Goal: Task Accomplishment & Management: Complete application form

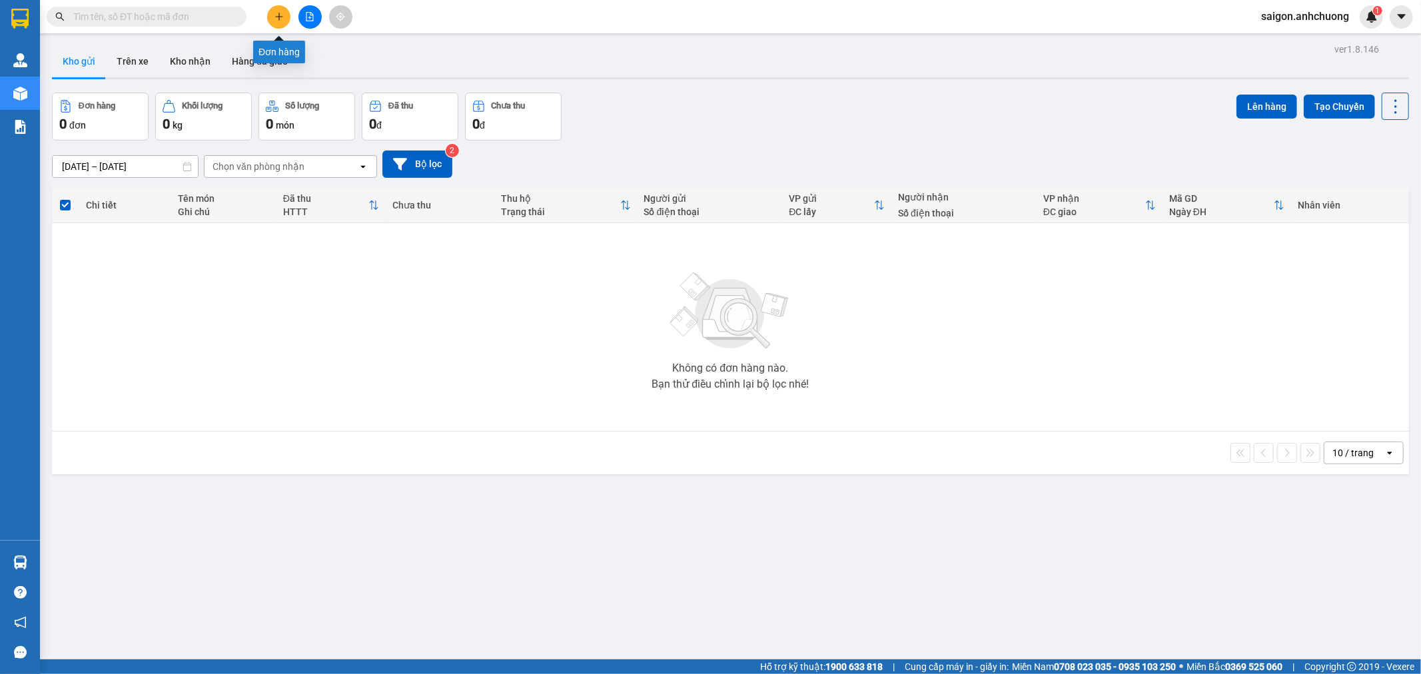
click at [280, 17] on icon "plus" at bounding box center [278, 16] width 9 height 9
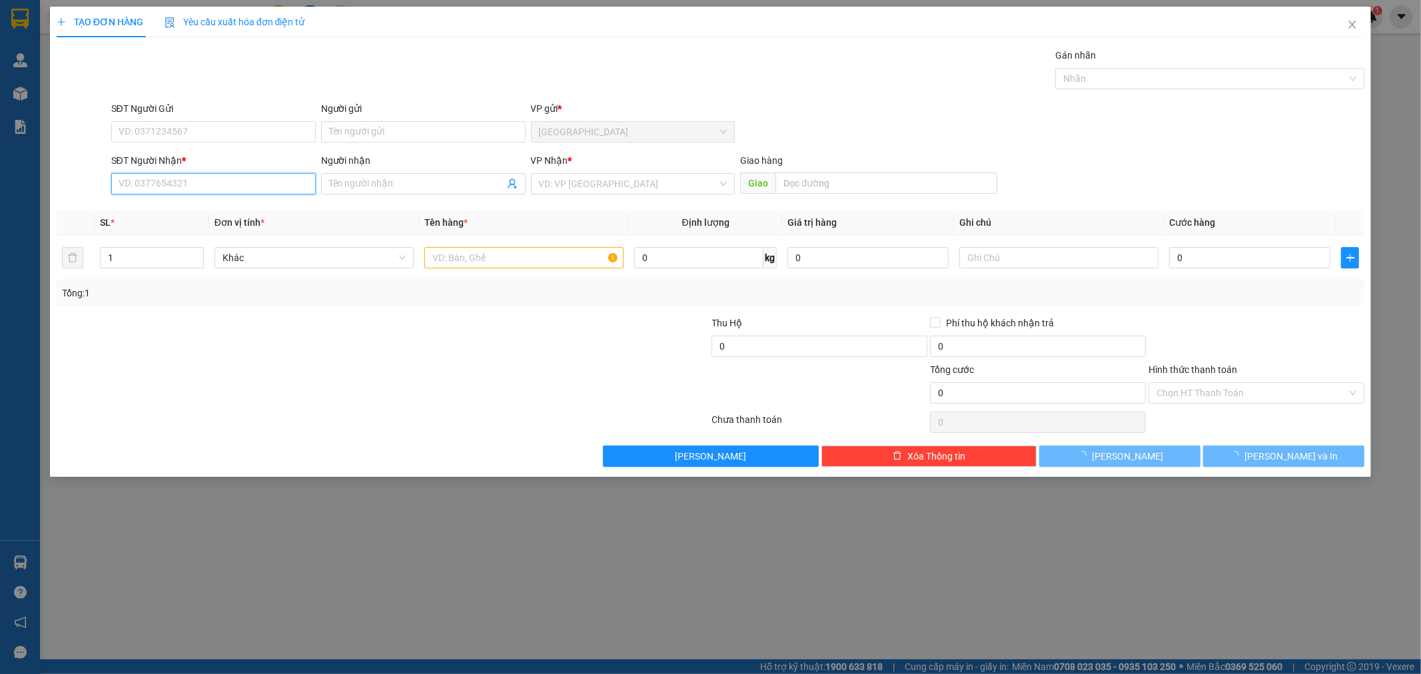
click at [218, 178] on input "SĐT Người Nhận *" at bounding box center [213, 183] width 204 height 21
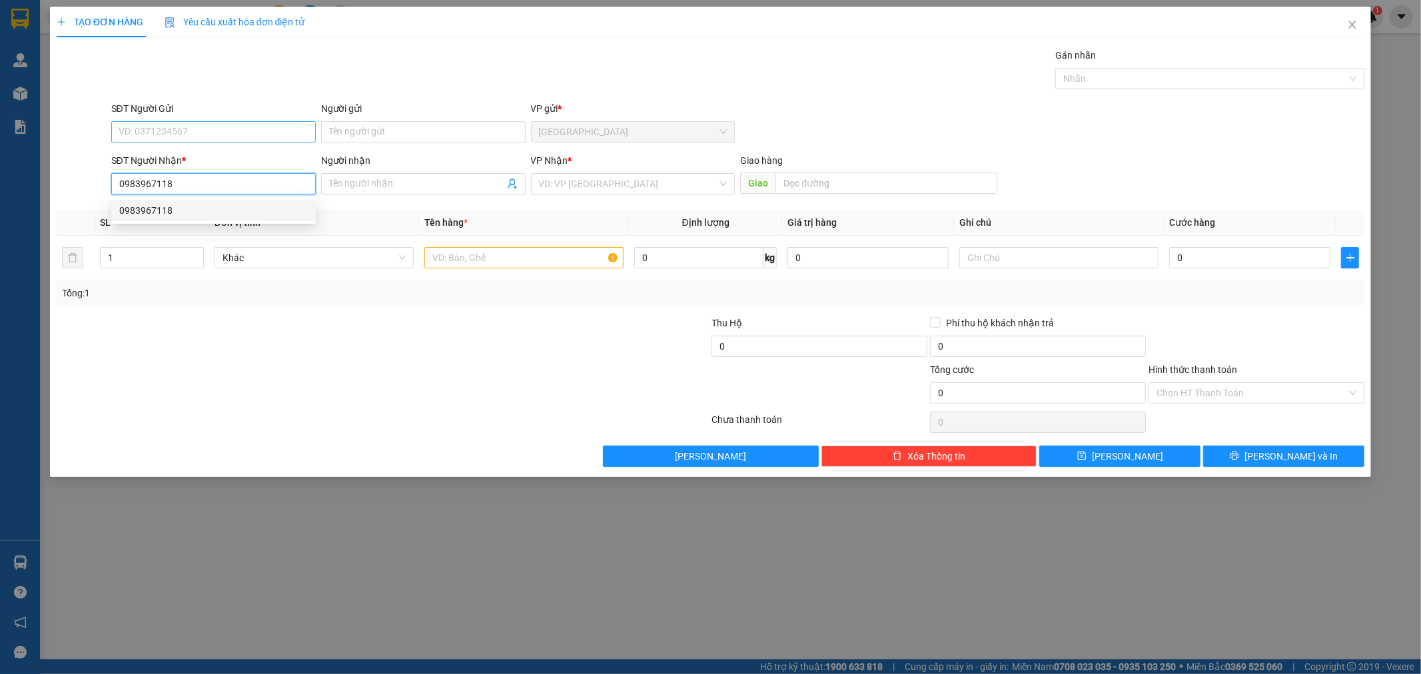
type input "0983967118"
click at [205, 137] on input "SĐT Người Gửi" at bounding box center [213, 131] width 204 height 21
type input "0777691111"
click at [624, 181] on input "search" at bounding box center [628, 184] width 179 height 20
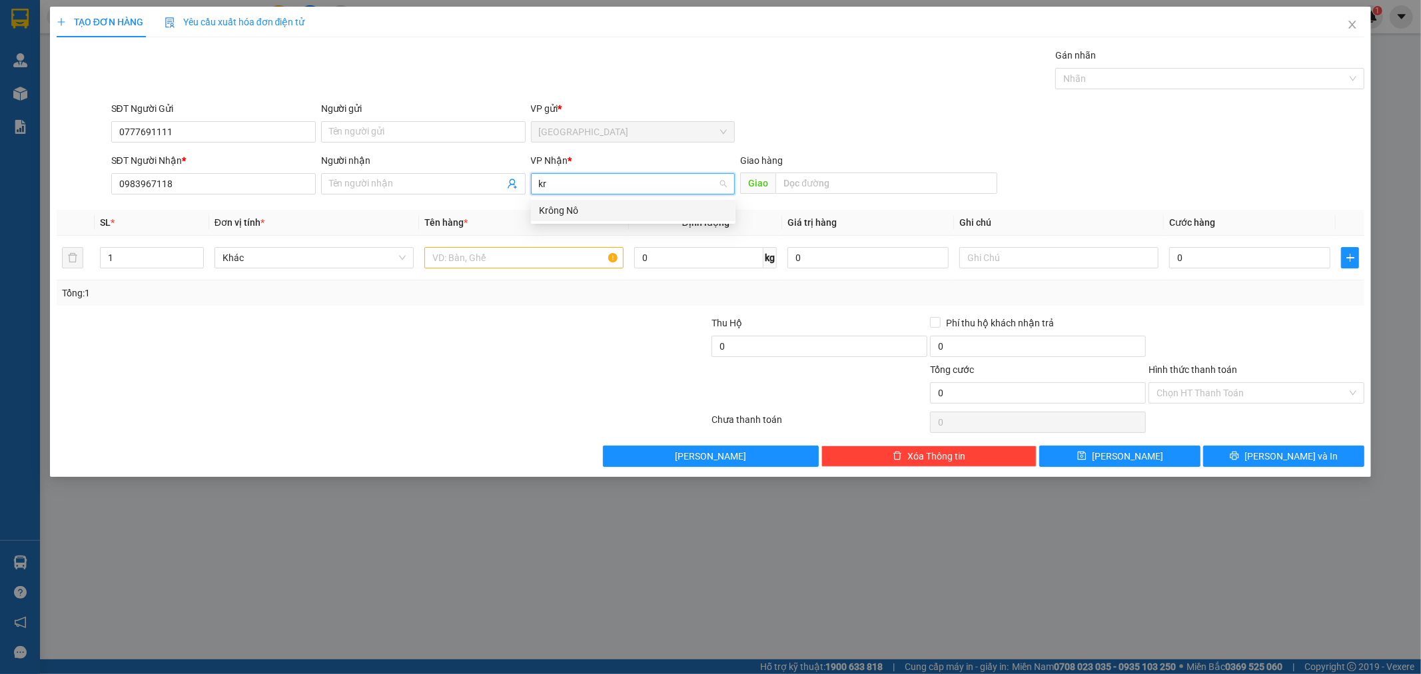
type input "kro"
click at [597, 217] on div "Krông Nô" at bounding box center [633, 210] width 188 height 15
click at [500, 260] on input "text" at bounding box center [523, 257] width 199 height 21
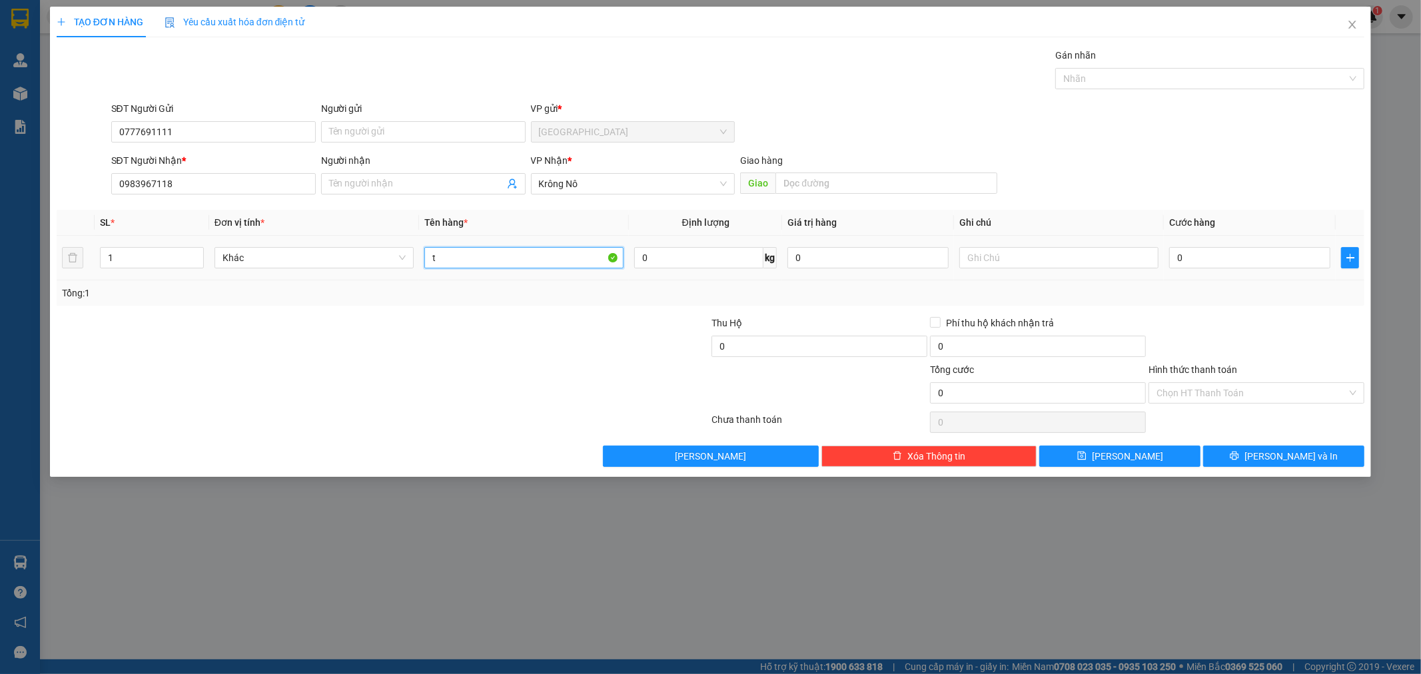
type input "t"
type input "1 thùng khô"
type input "5"
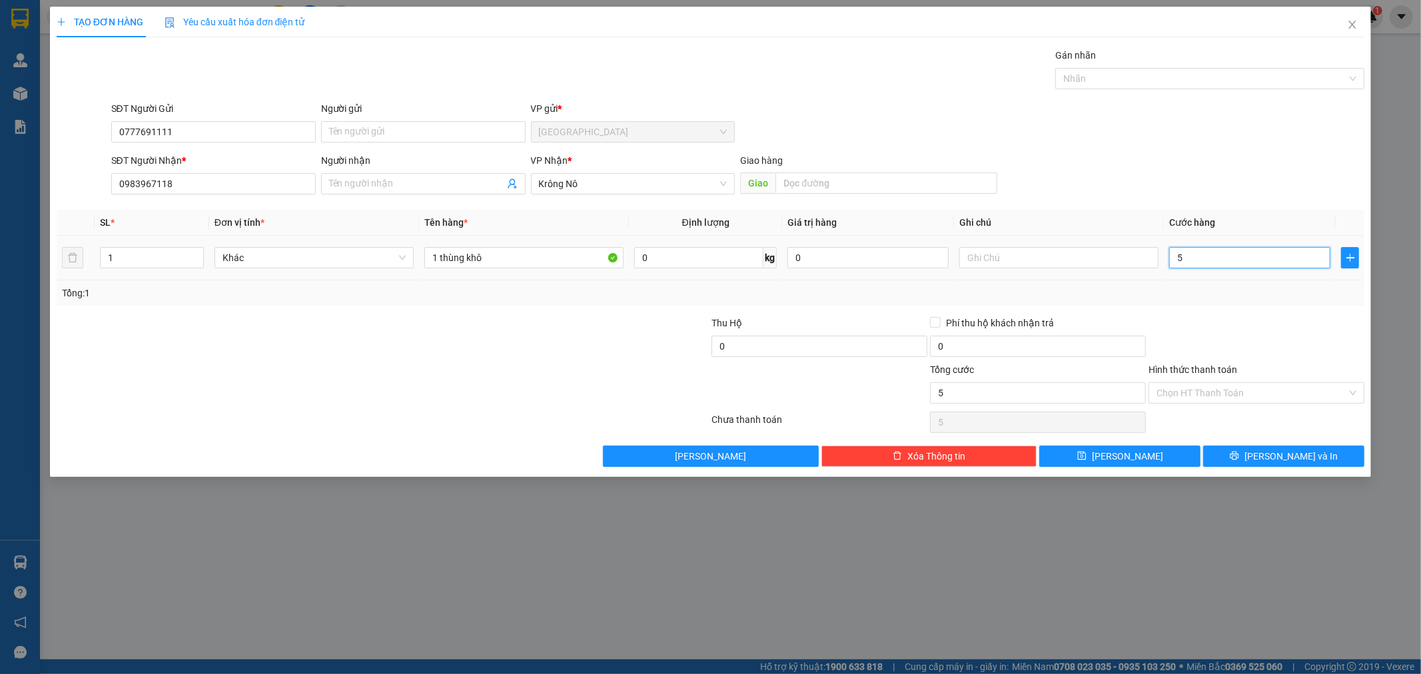
type input "50"
type input "500"
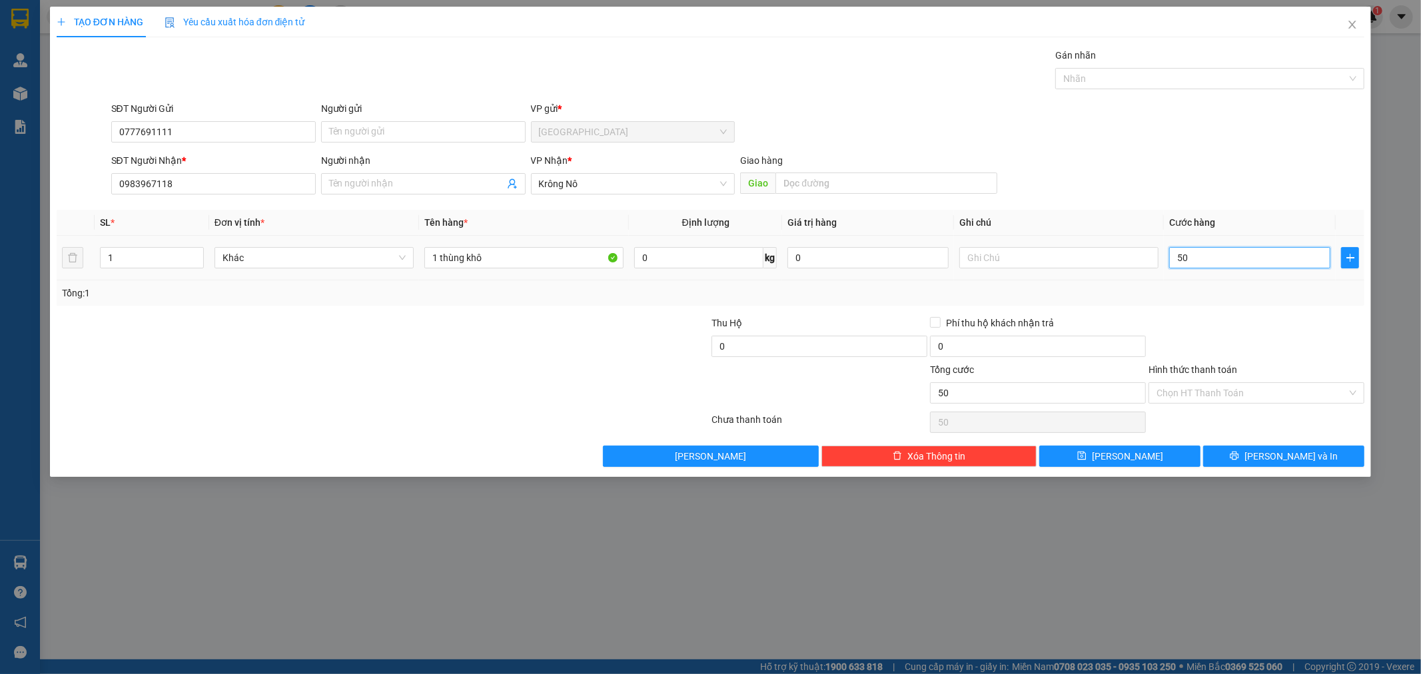
type input "500"
type input "5.000"
type input "50.000"
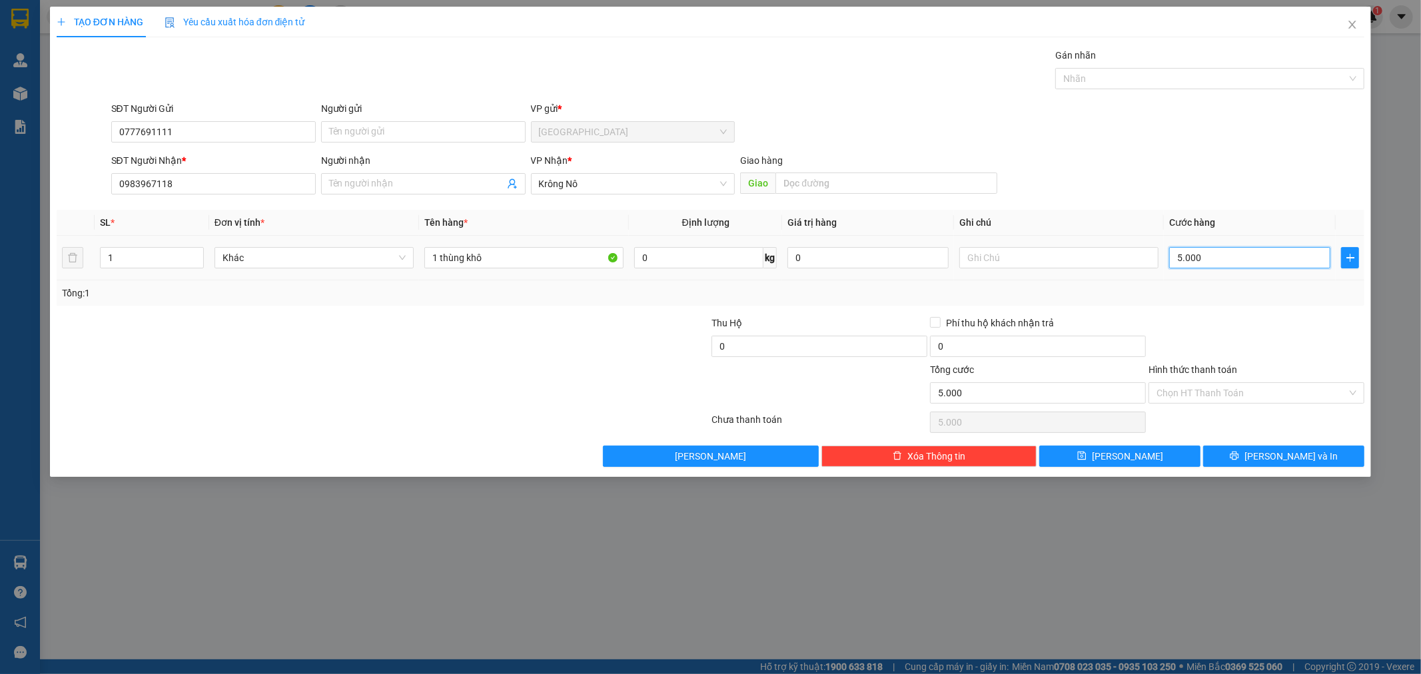
type input "50.000"
click at [1289, 460] on span "[PERSON_NAME] và In" at bounding box center [1290, 456] width 93 height 15
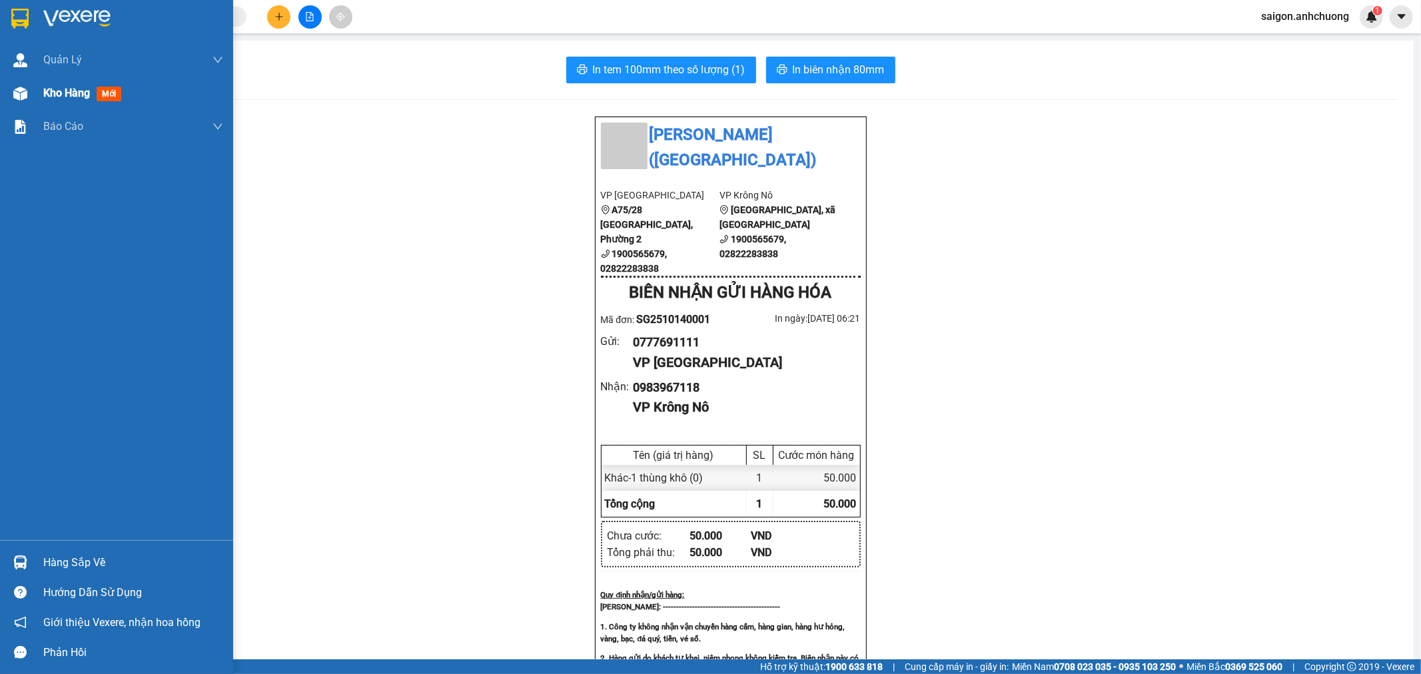
click at [79, 99] on span "Kho hàng" at bounding box center [66, 93] width 47 height 13
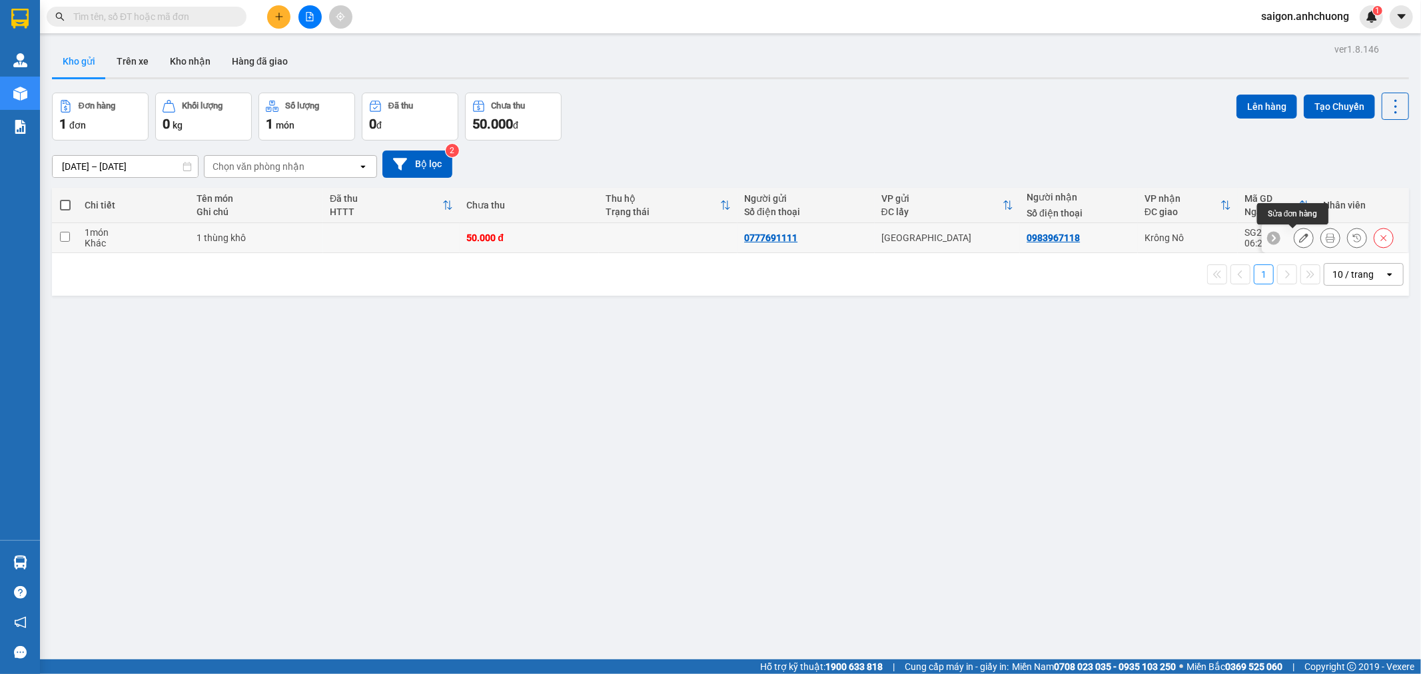
click at [1299, 242] on icon at bounding box center [1303, 237] width 9 height 9
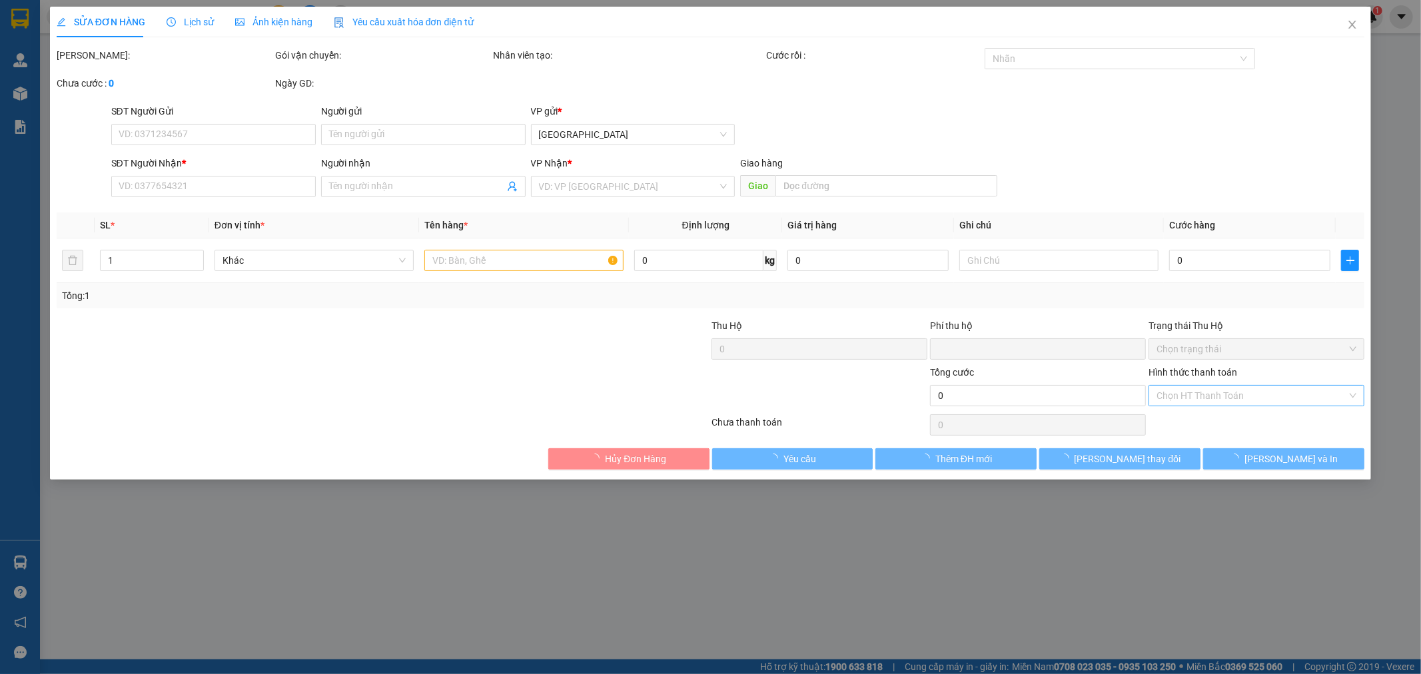
click at [1247, 398] on input "Hình thức thanh toán" at bounding box center [1251, 396] width 190 height 20
click at [1212, 420] on div "Tại văn phòng" at bounding box center [1257, 422] width 200 height 15
type input "0777691111"
type input "0983967118"
type input "0"
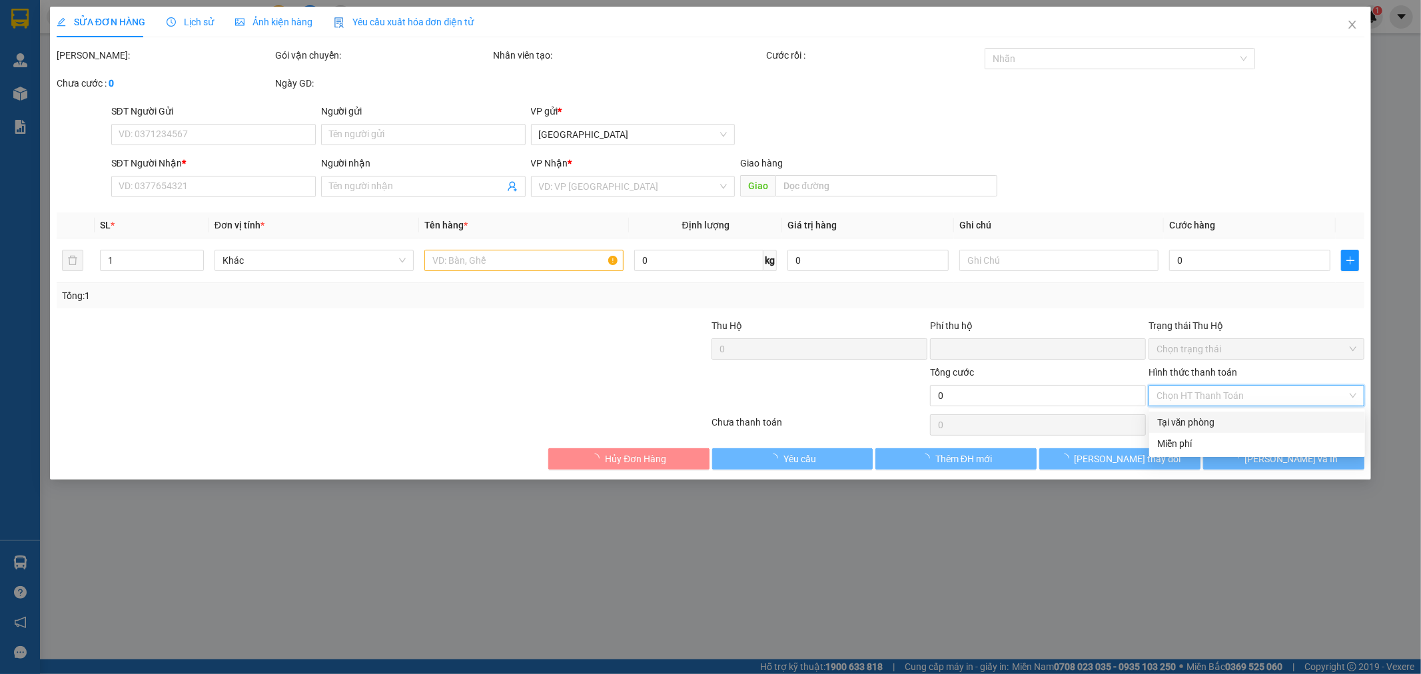
type input "50.000"
type input "0"
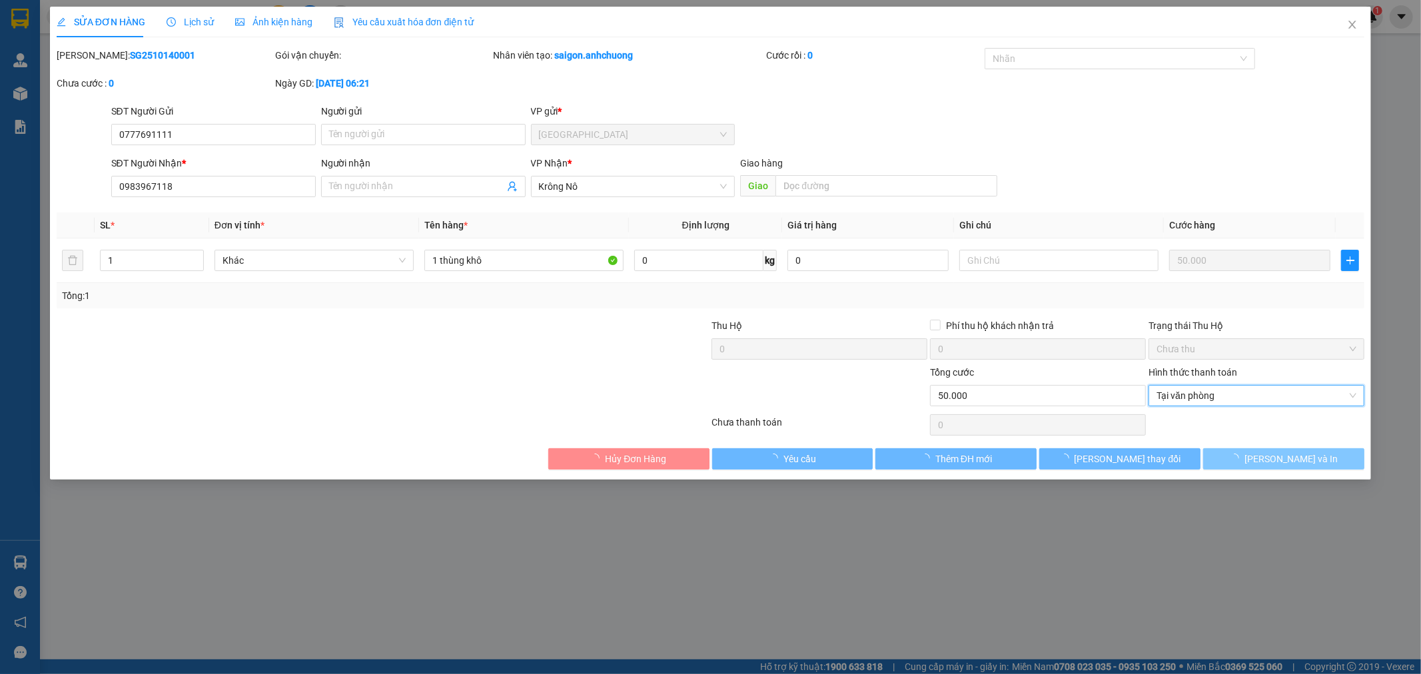
click at [1310, 458] on button "[PERSON_NAME] và In" at bounding box center [1283, 458] width 161 height 21
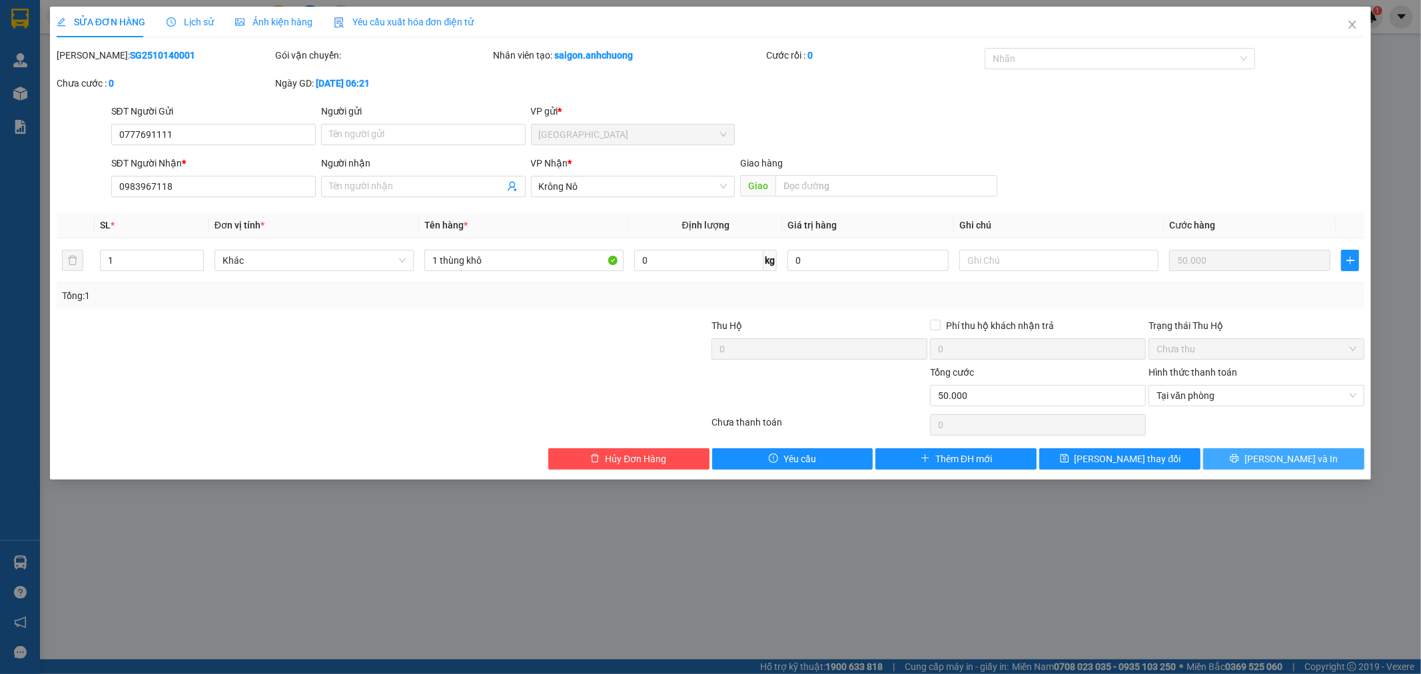
click at [1295, 462] on span "[PERSON_NAME] và In" at bounding box center [1290, 459] width 93 height 15
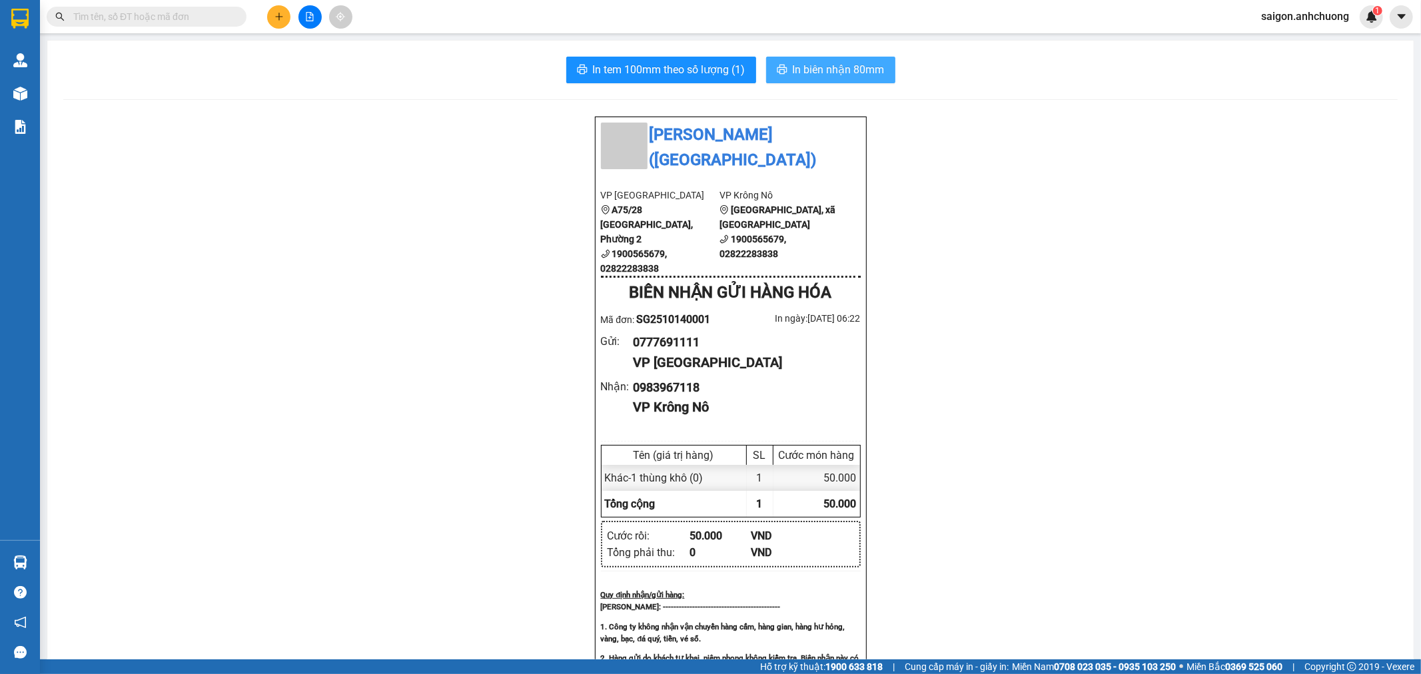
click at [802, 69] on span "In biên nhận 80mm" at bounding box center [839, 69] width 92 height 17
click at [655, 61] on span "In tem 100mm theo số lượng (1)" at bounding box center [669, 69] width 153 height 17
click at [1062, 517] on div "[PERSON_NAME] ([GEOGRAPHIC_DATA]) VP [GEOGRAPHIC_DATA] A75/28 [GEOGRAPHIC_DATA]…" at bounding box center [730, 620] width 1334 height 1008
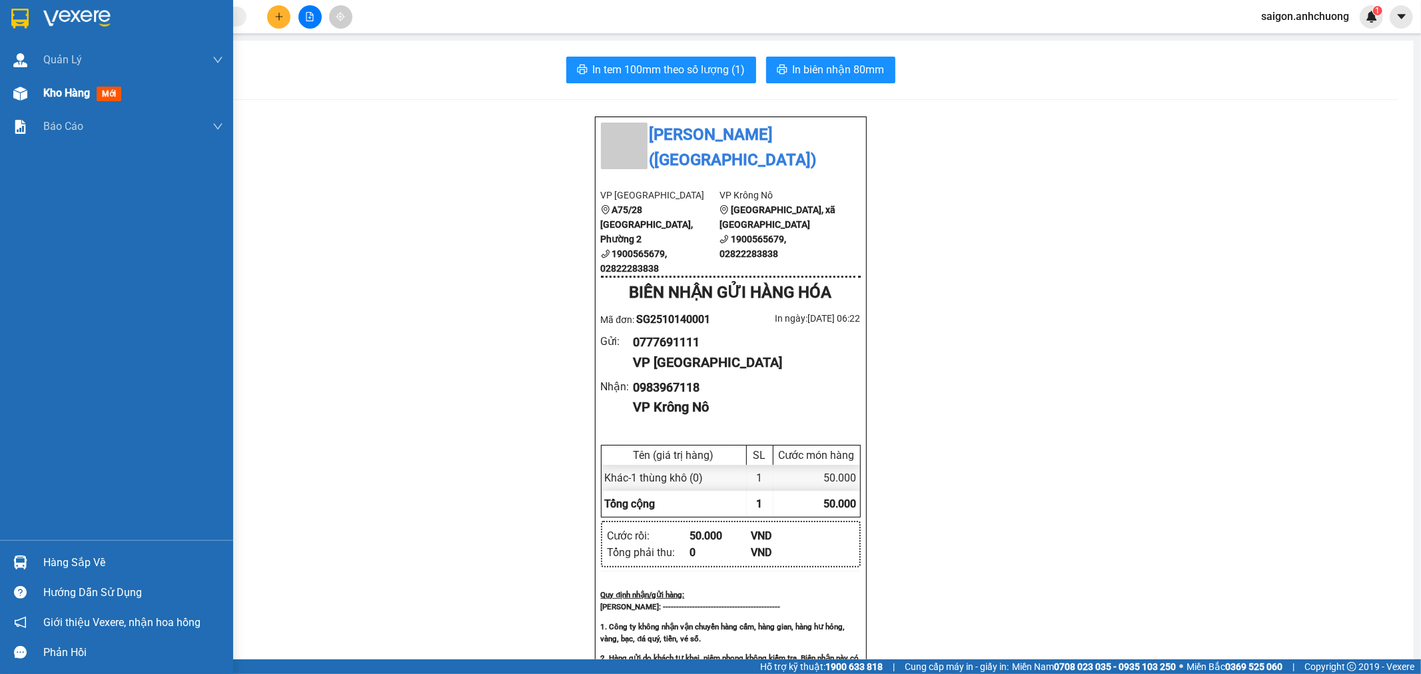
click at [64, 87] on span "Kho hàng" at bounding box center [66, 93] width 47 height 13
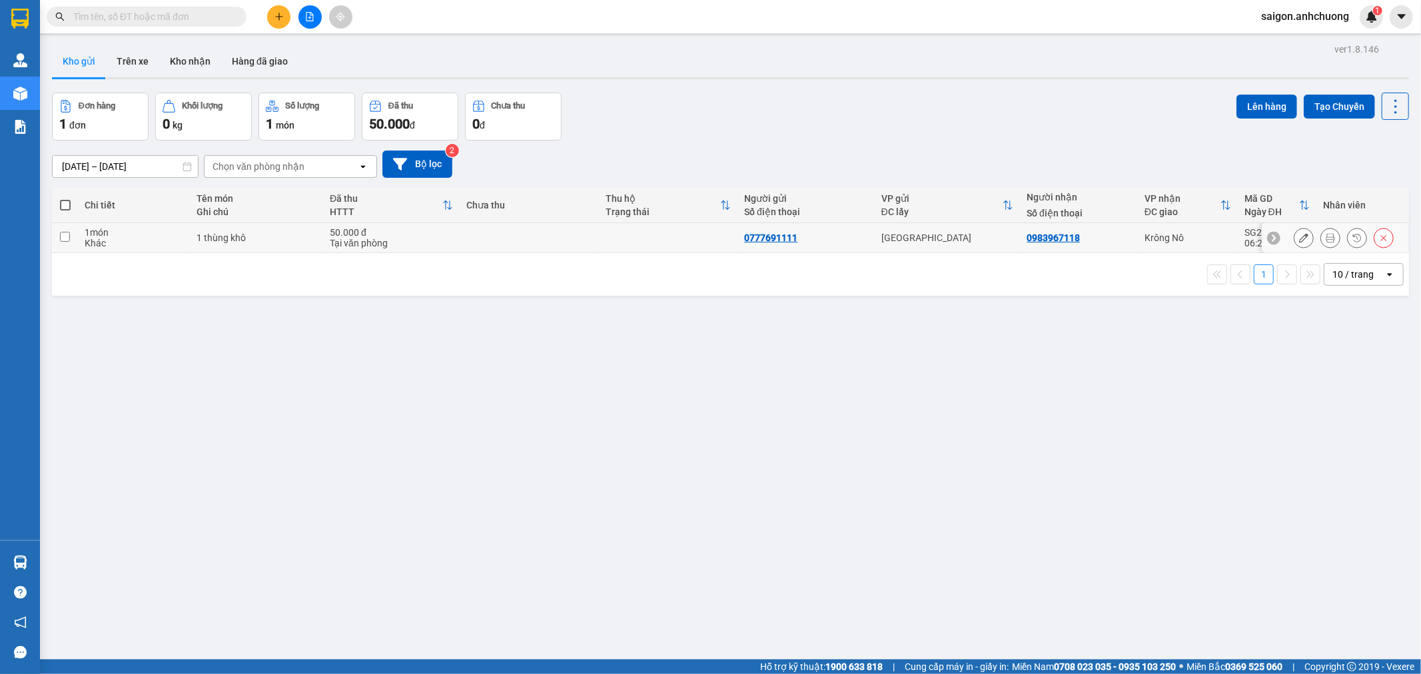
click at [65, 238] on input "checkbox" at bounding box center [65, 237] width 10 height 10
checkbox input "true"
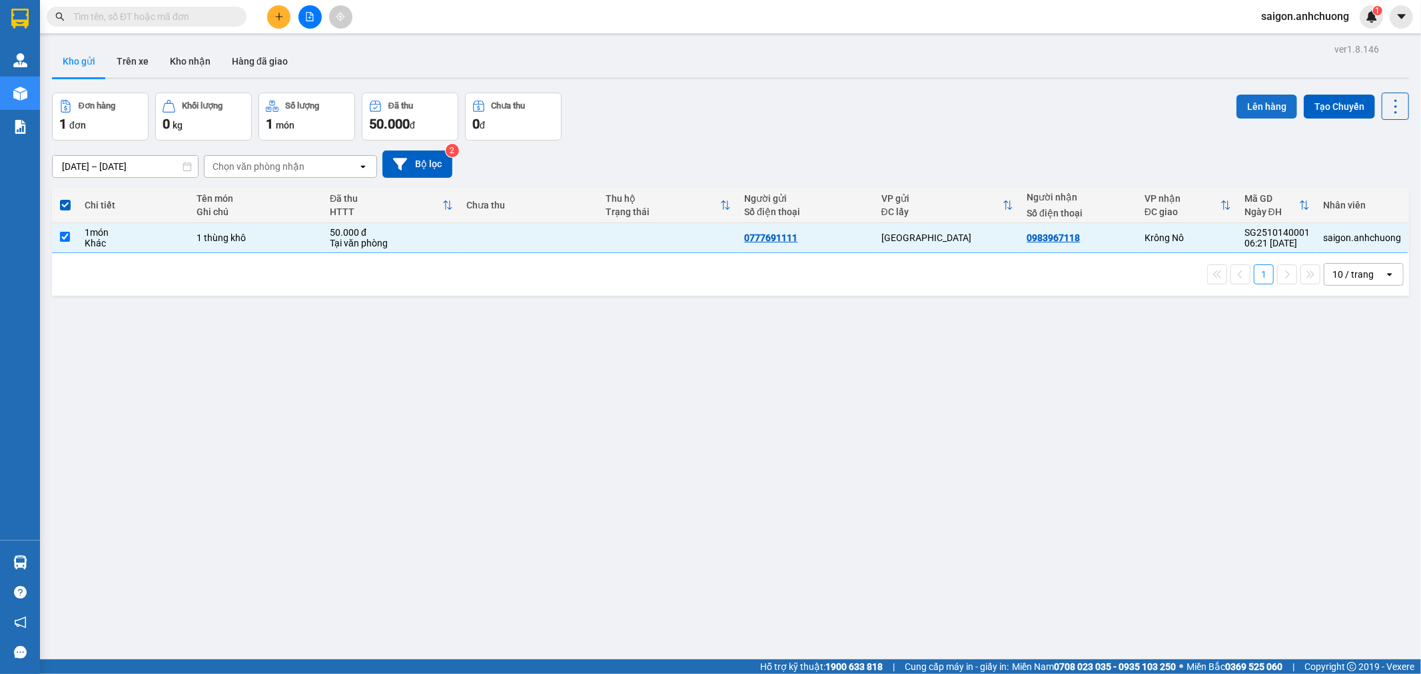
click at [1248, 111] on button "Lên hàng" at bounding box center [1266, 107] width 61 height 24
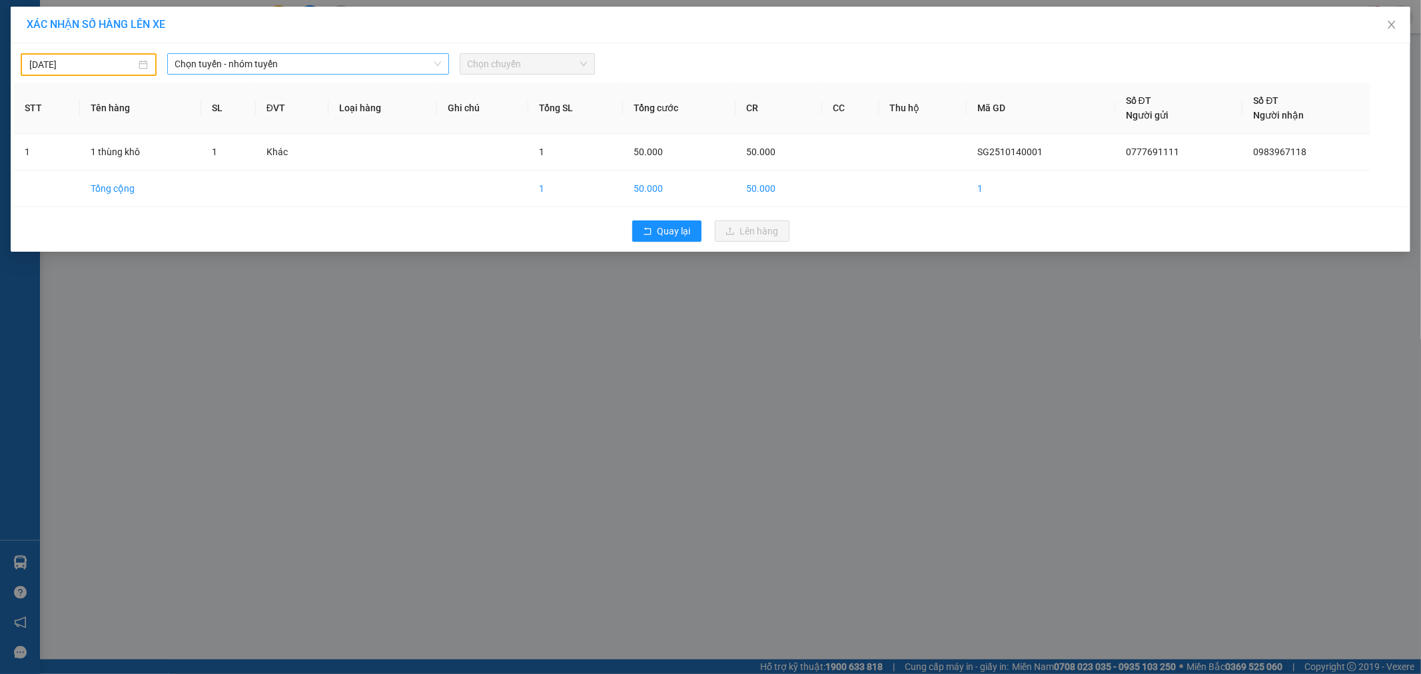
click at [276, 63] on span "Chọn tuyến - nhóm tuyến" at bounding box center [308, 64] width 266 height 20
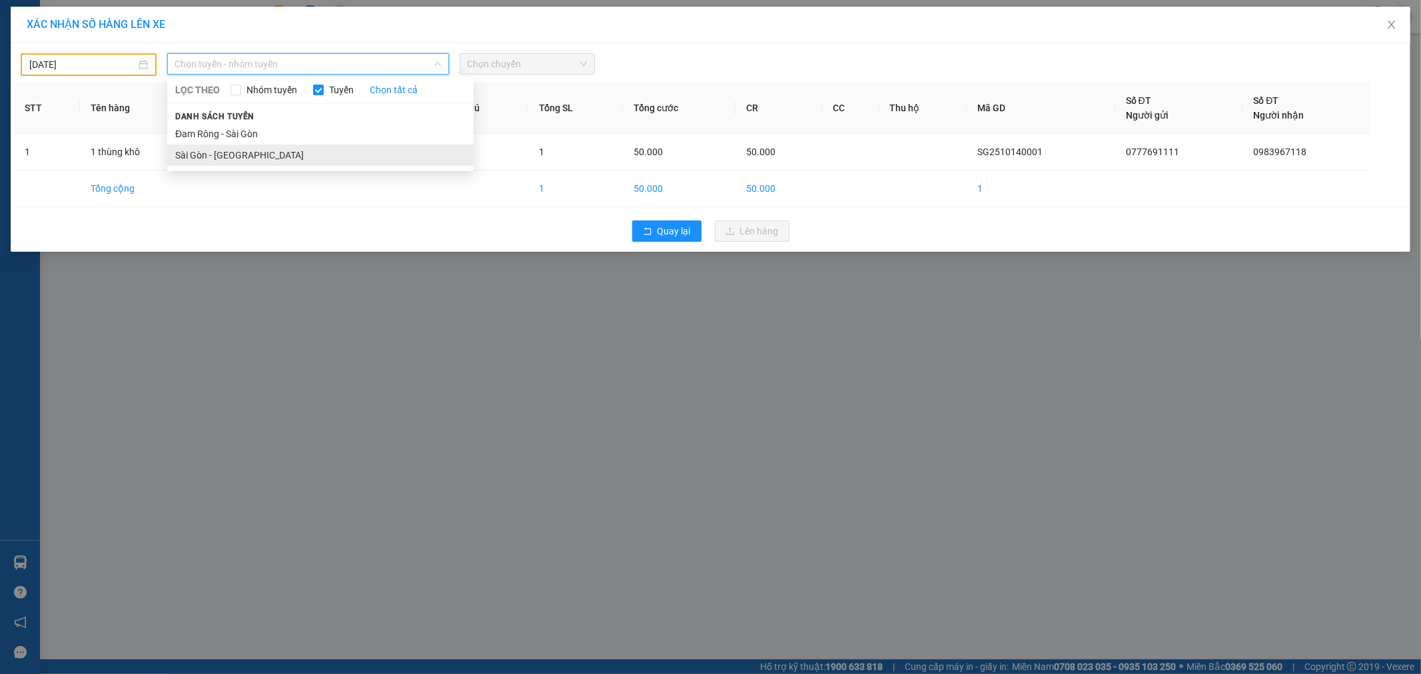
click at [237, 153] on li "Sài Gòn - [GEOGRAPHIC_DATA]" at bounding box center [320, 155] width 306 height 21
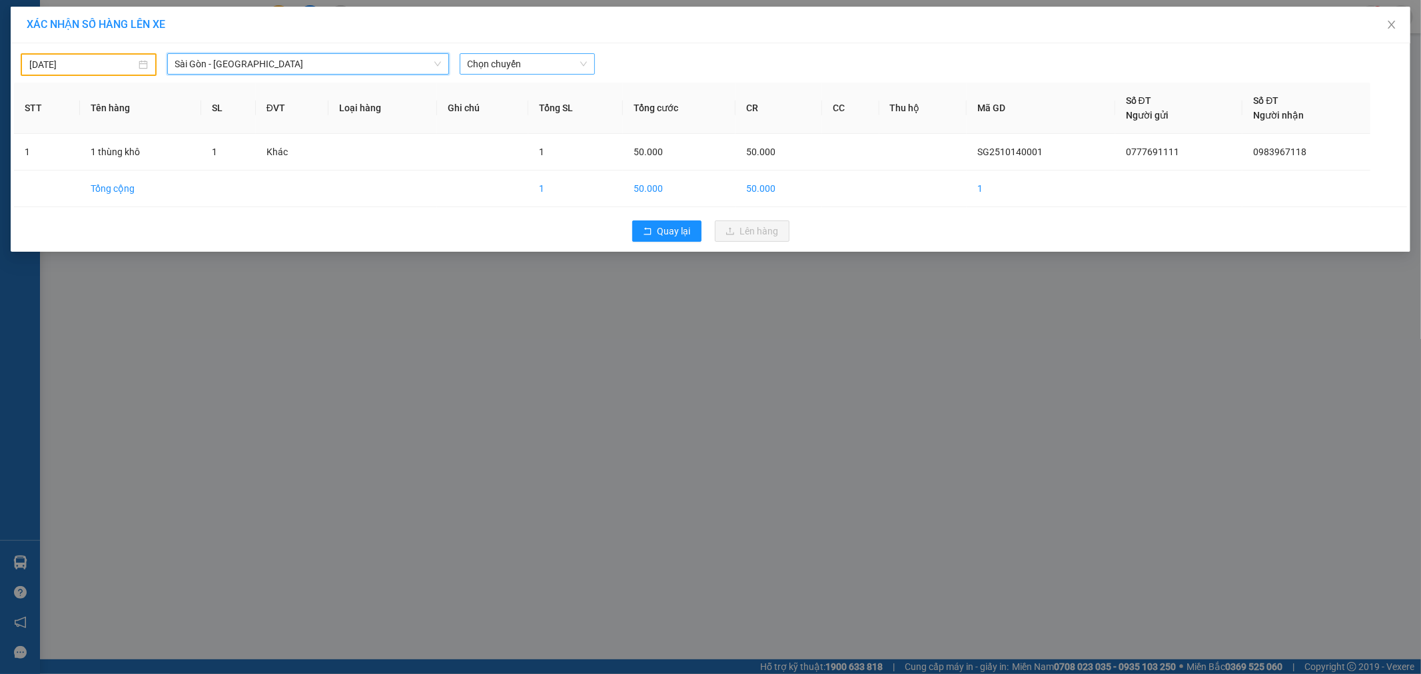
click at [536, 69] on span "Chọn chuyến" at bounding box center [528, 64] width 120 height 20
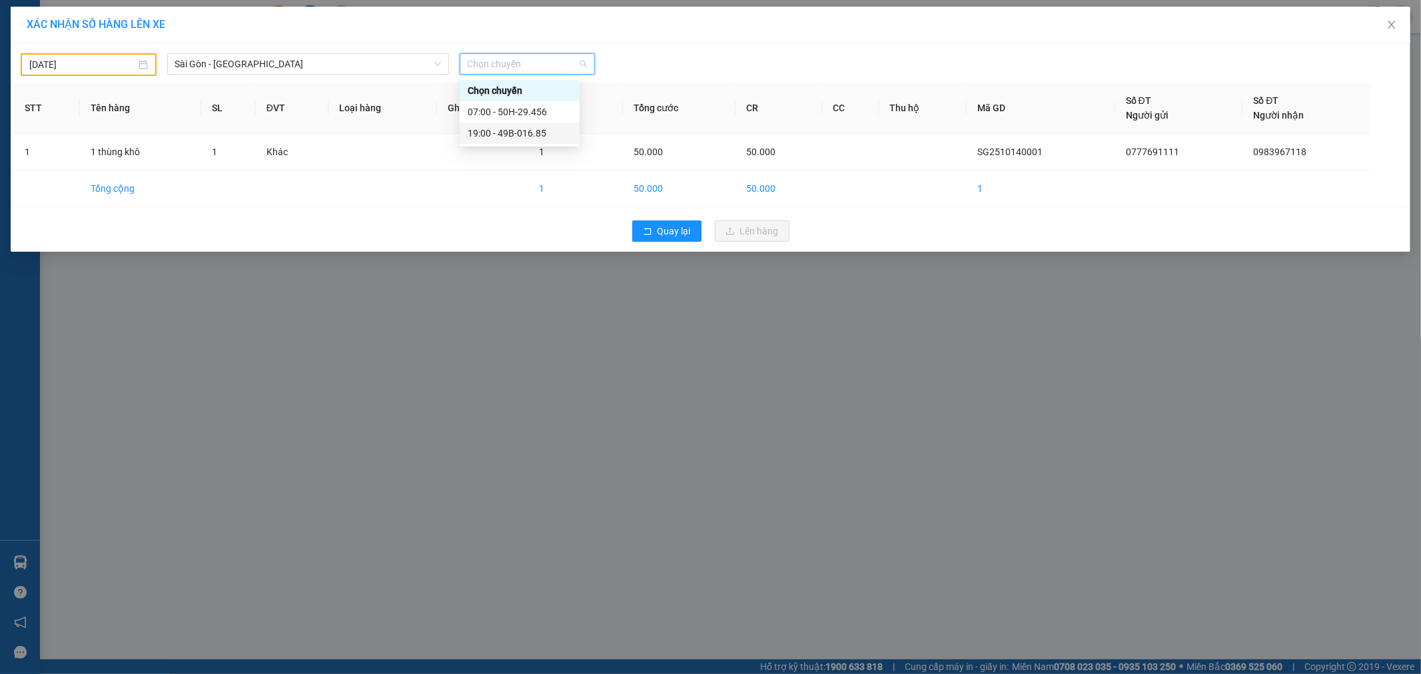
click at [515, 141] on div "19:00 - 49B-016.85" at bounding box center [520, 133] width 120 height 21
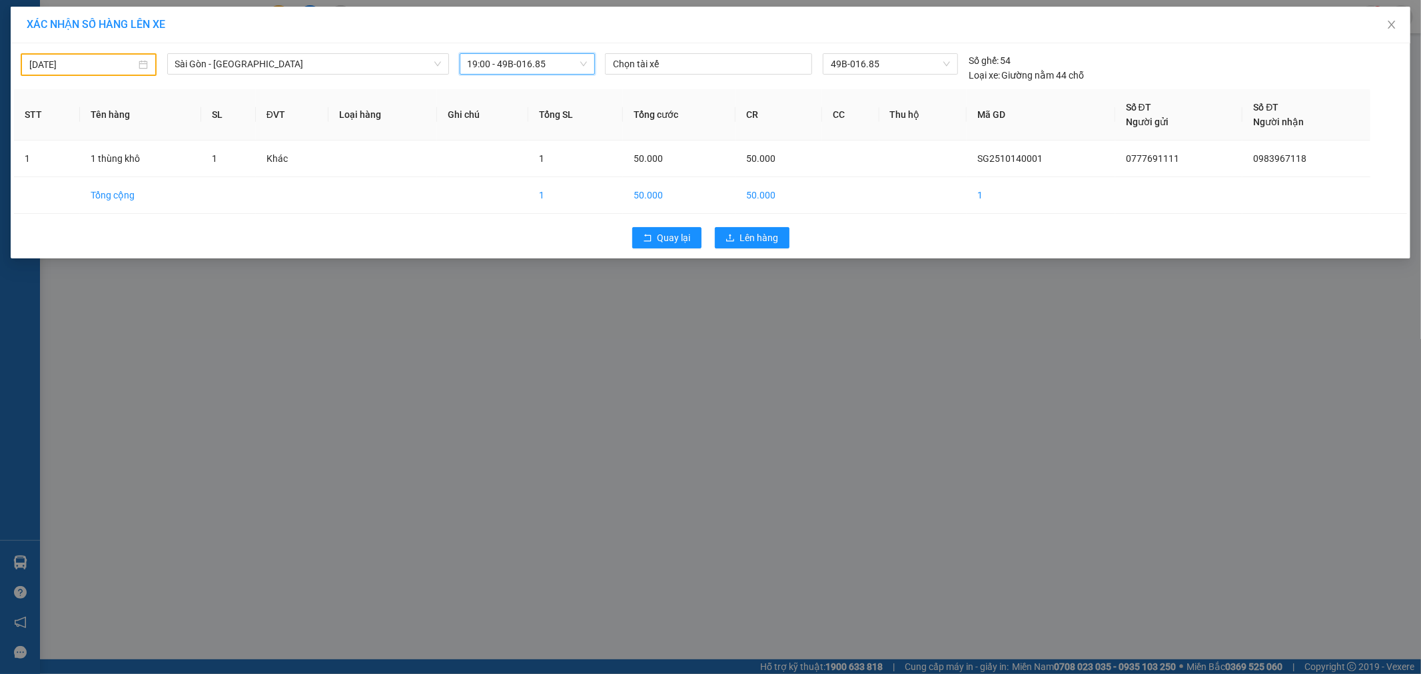
click at [521, 68] on span "19:00 - 49B-016.85" at bounding box center [528, 64] width 120 height 20
click at [522, 103] on div "07:00 - 50H-29.456" at bounding box center [520, 111] width 120 height 21
click at [1056, 171] on td "SG2510140001" at bounding box center [1040, 159] width 148 height 37
click at [850, 160] on td at bounding box center [850, 159] width 57 height 37
click at [747, 240] on span "Lên hàng" at bounding box center [759, 237] width 39 height 15
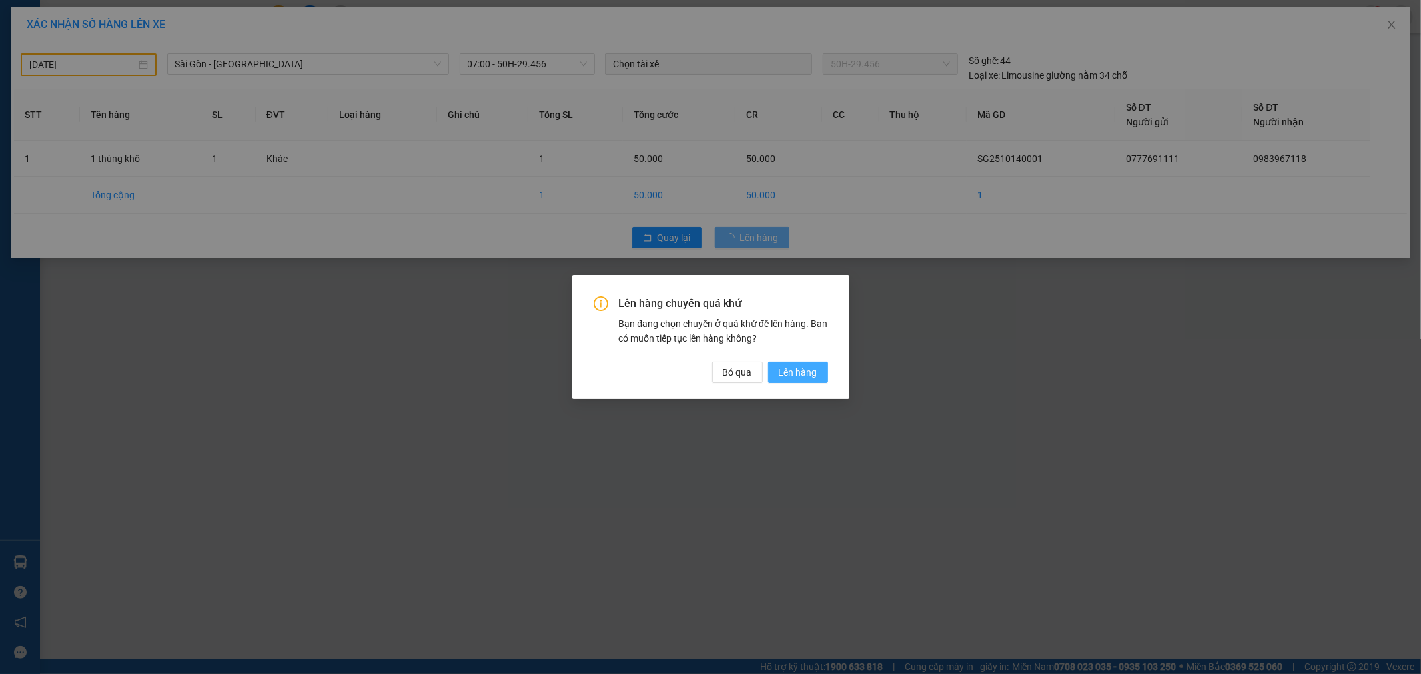
click at [805, 374] on span "Lên hàng" at bounding box center [798, 372] width 39 height 15
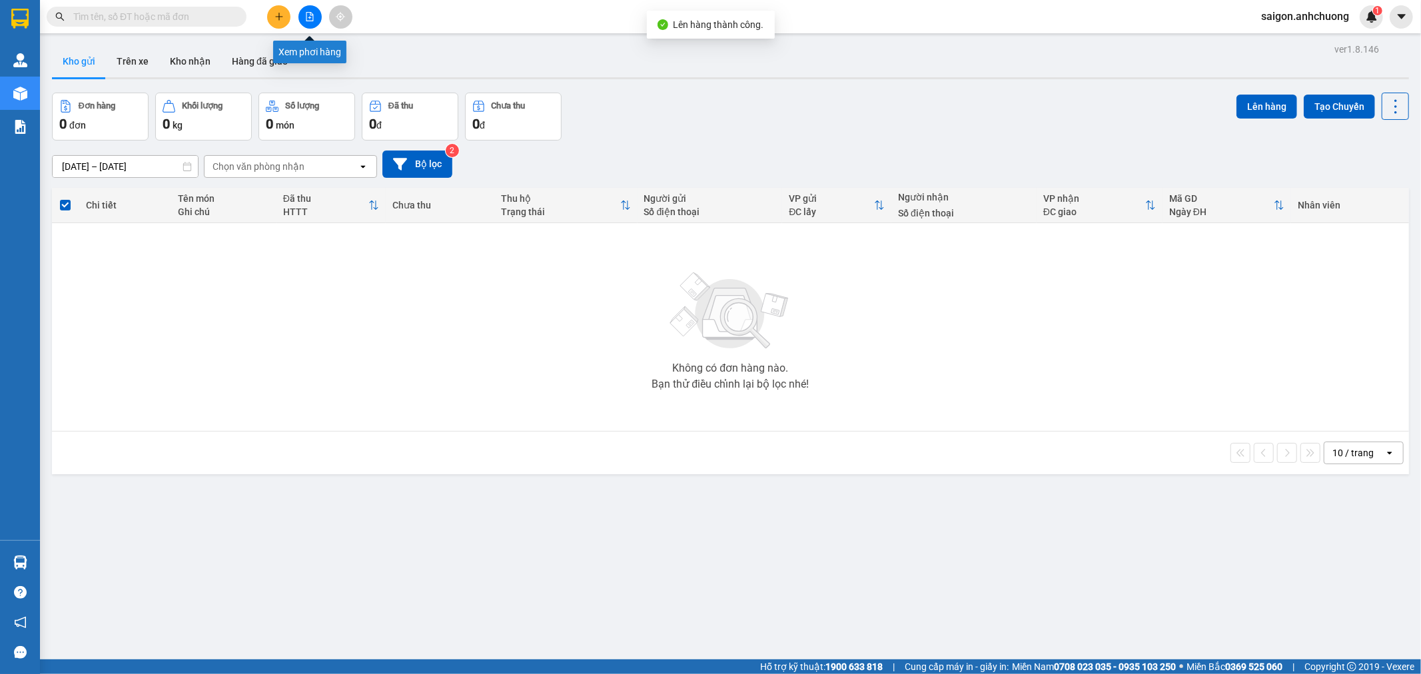
click at [308, 15] on icon "file-add" at bounding box center [309, 16] width 9 height 9
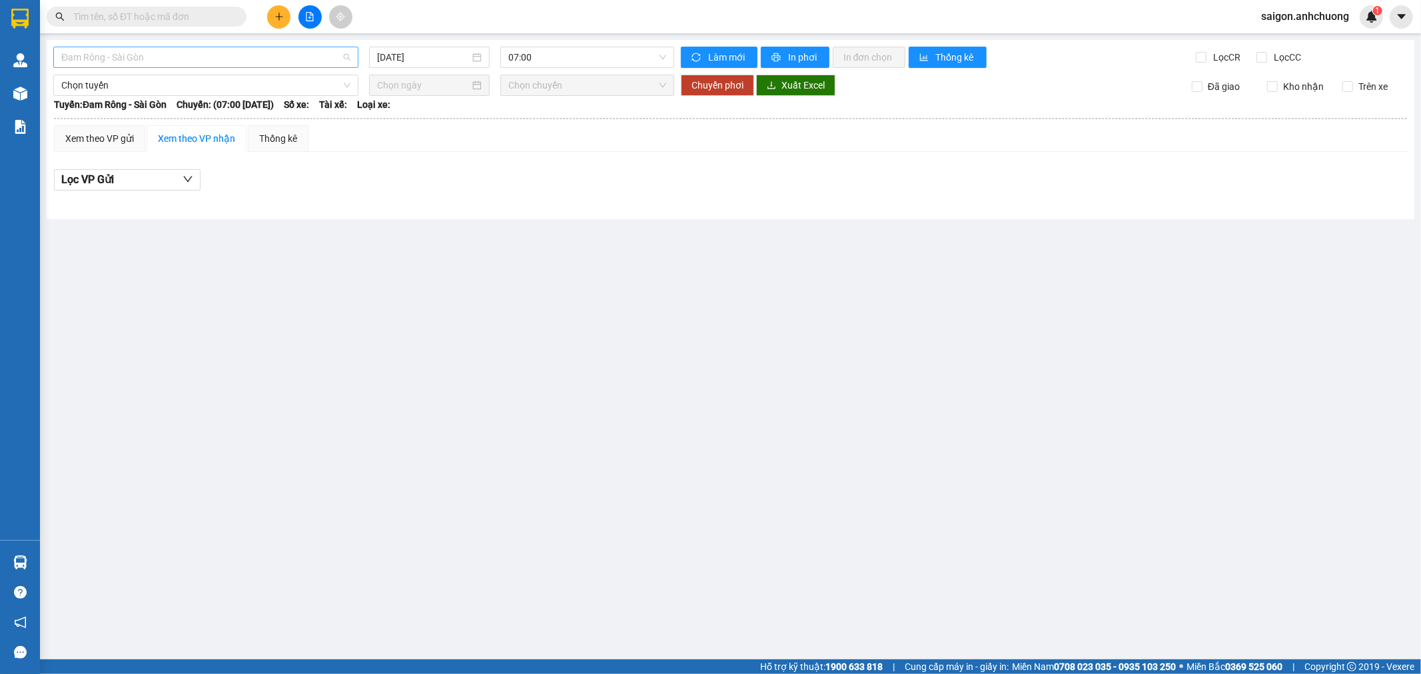
click at [149, 58] on span "Đam Rông - Sài Gòn" at bounding box center [205, 57] width 289 height 20
click at [113, 121] on div "Sài Gòn - [GEOGRAPHIC_DATA]" at bounding box center [205, 126] width 289 height 15
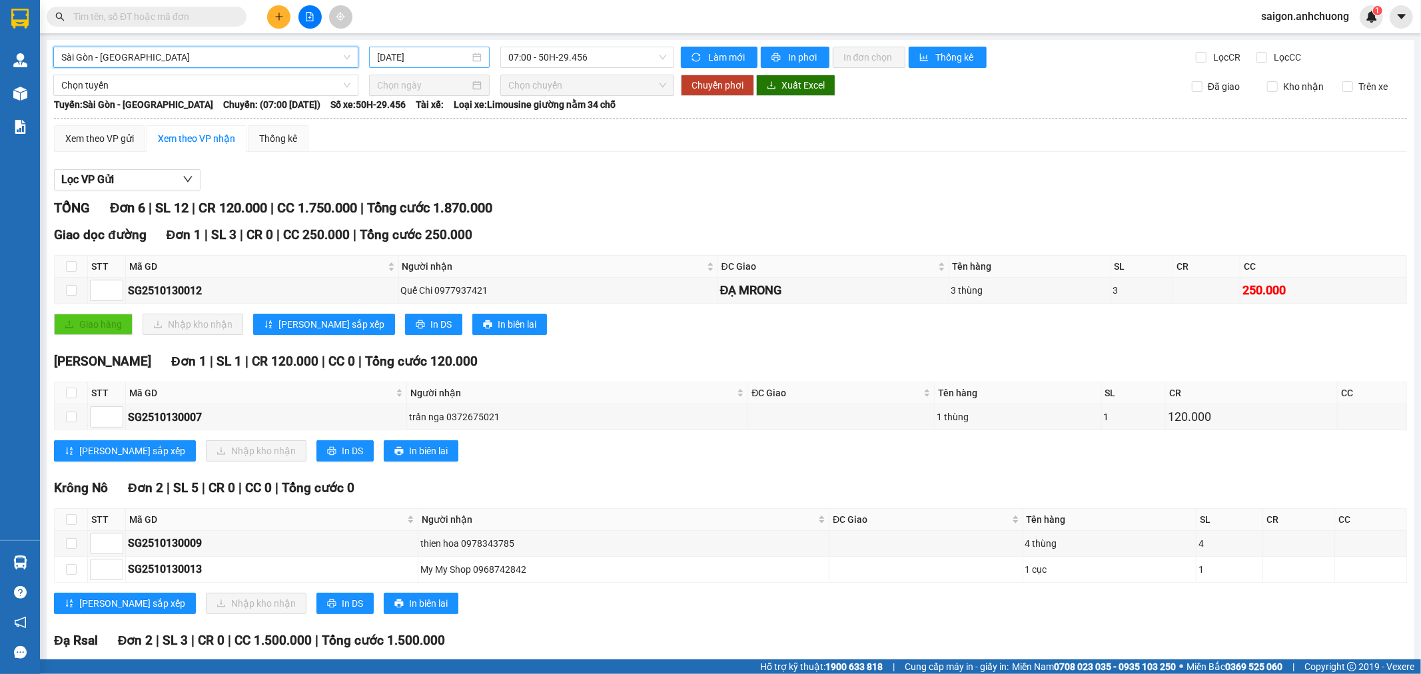
click at [428, 52] on input "[DATE]" at bounding box center [423, 57] width 93 height 15
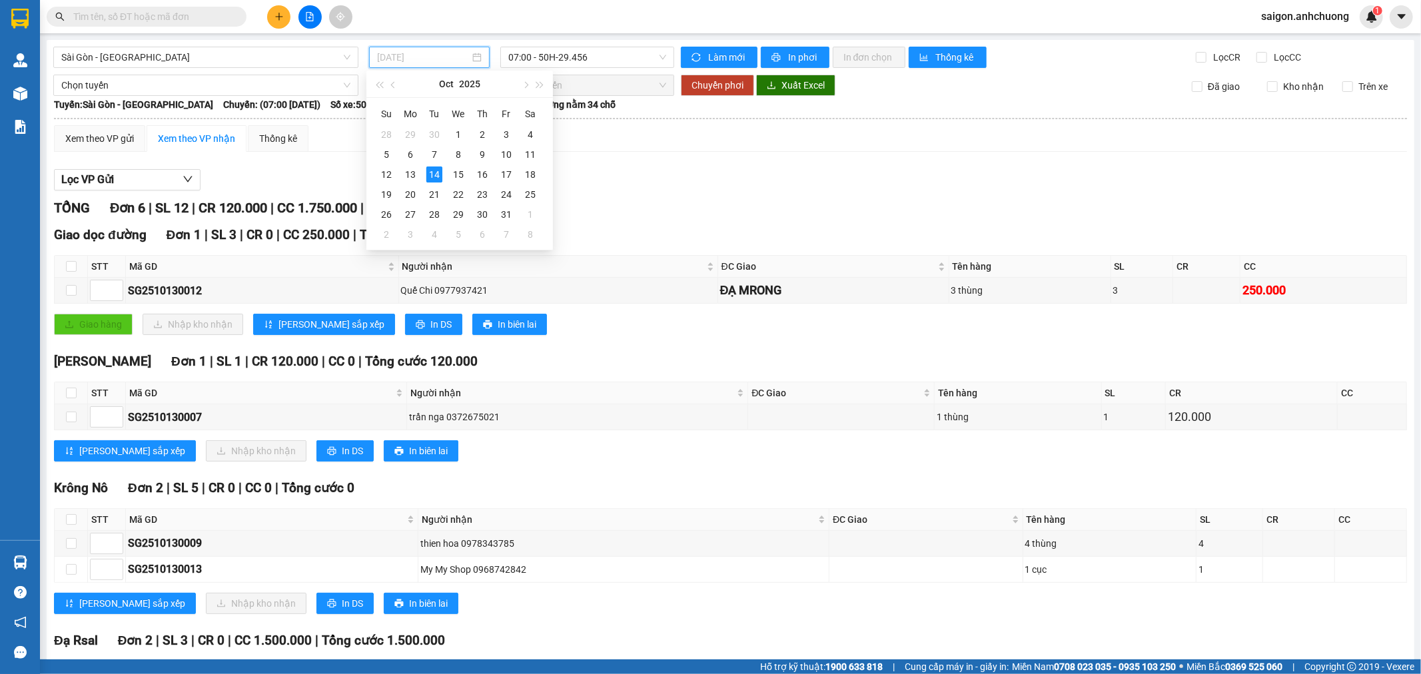
type input "[DATE]"
click at [430, 174] on div "14" at bounding box center [434, 175] width 16 height 16
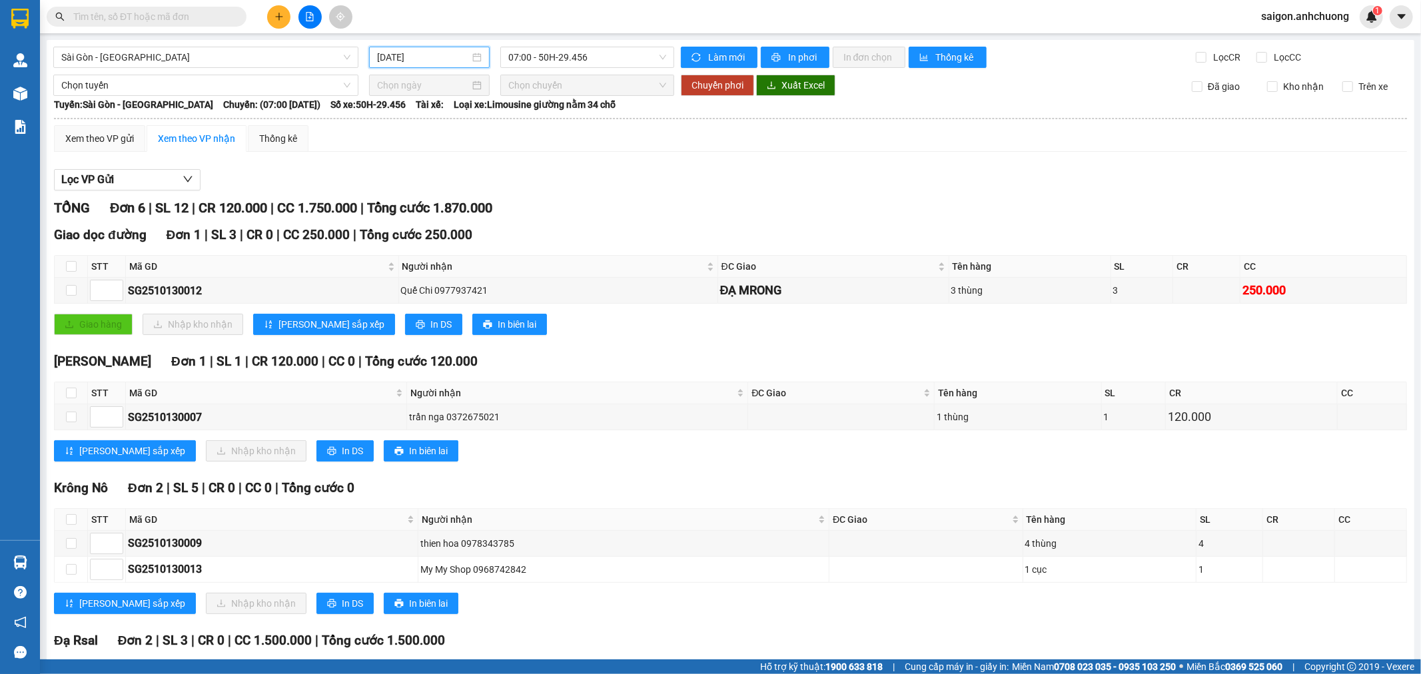
scroll to position [147, 0]
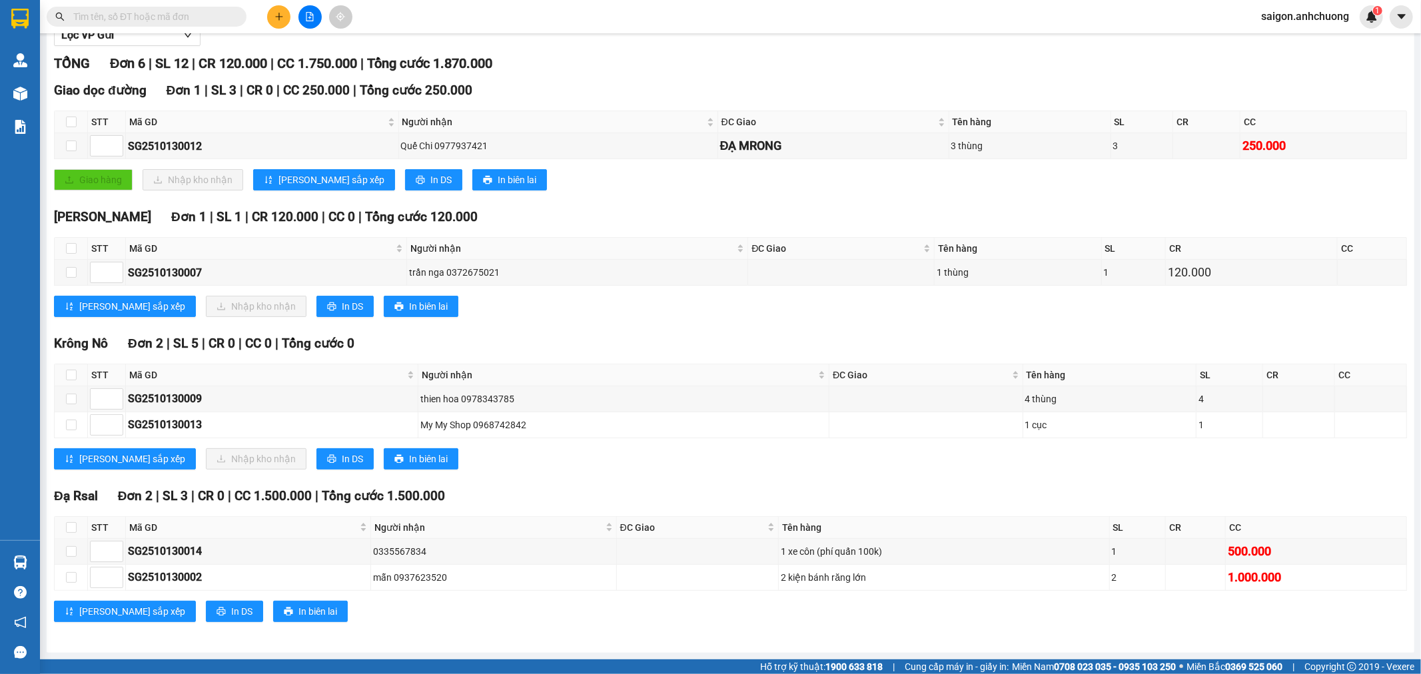
click at [209, 23] on input "text" at bounding box center [151, 16] width 157 height 15
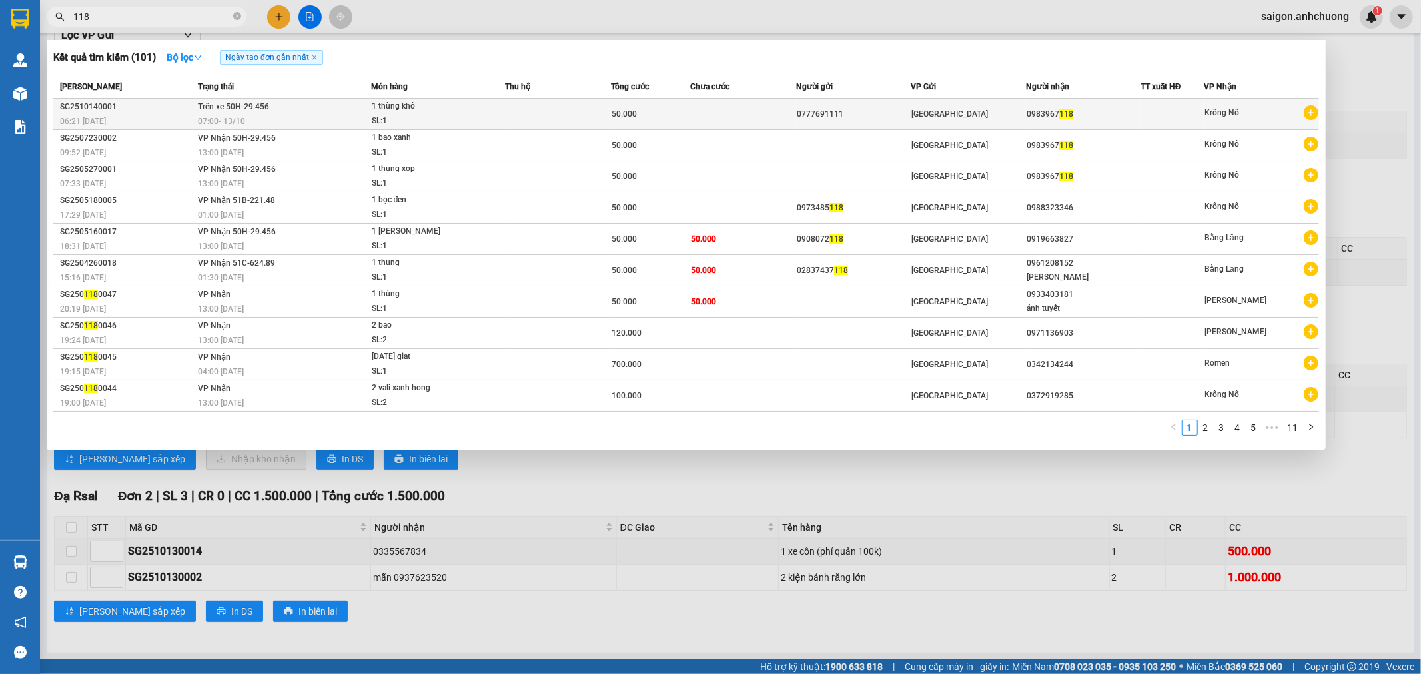
type input "118"
click at [589, 125] on td at bounding box center [558, 114] width 106 height 31
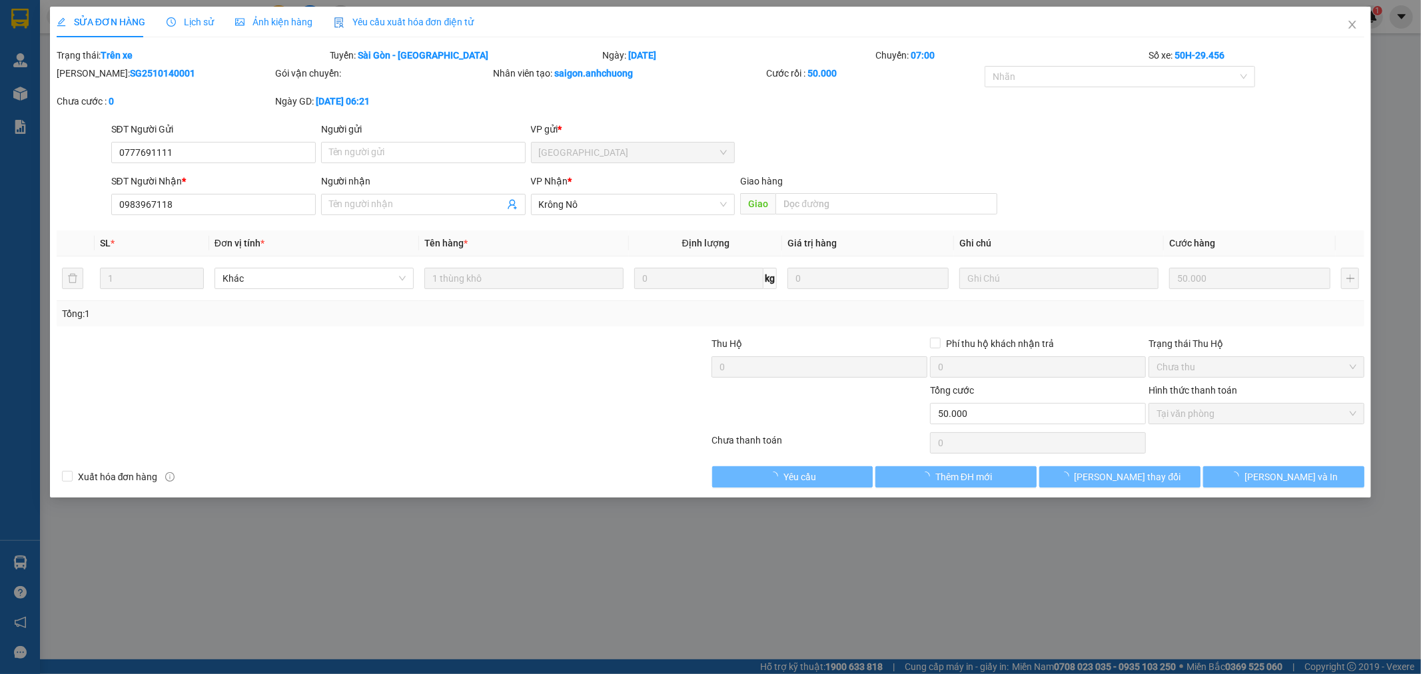
type input "0777691111"
type input "0983967118"
type input "0"
type input "50.000"
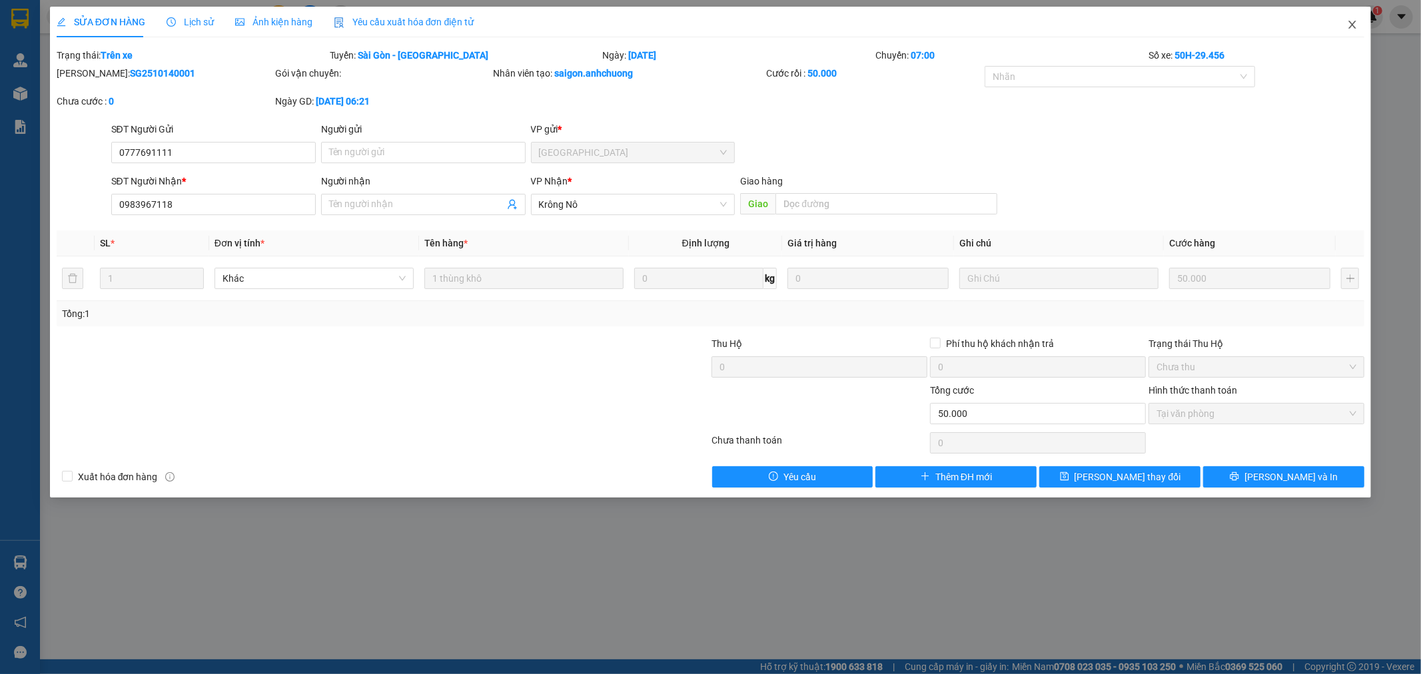
click at [1353, 25] on icon "close" at bounding box center [1352, 24] width 11 height 11
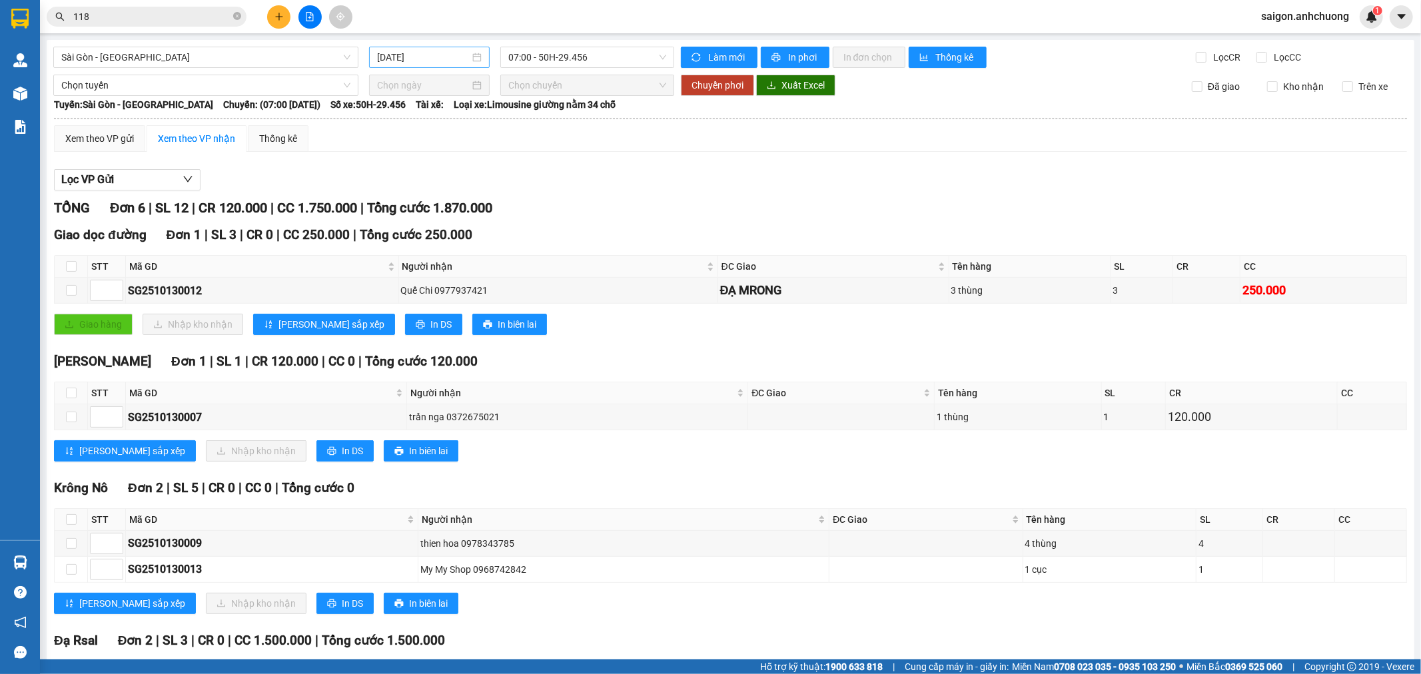
click at [424, 62] on input "[DATE]" at bounding box center [423, 57] width 93 height 15
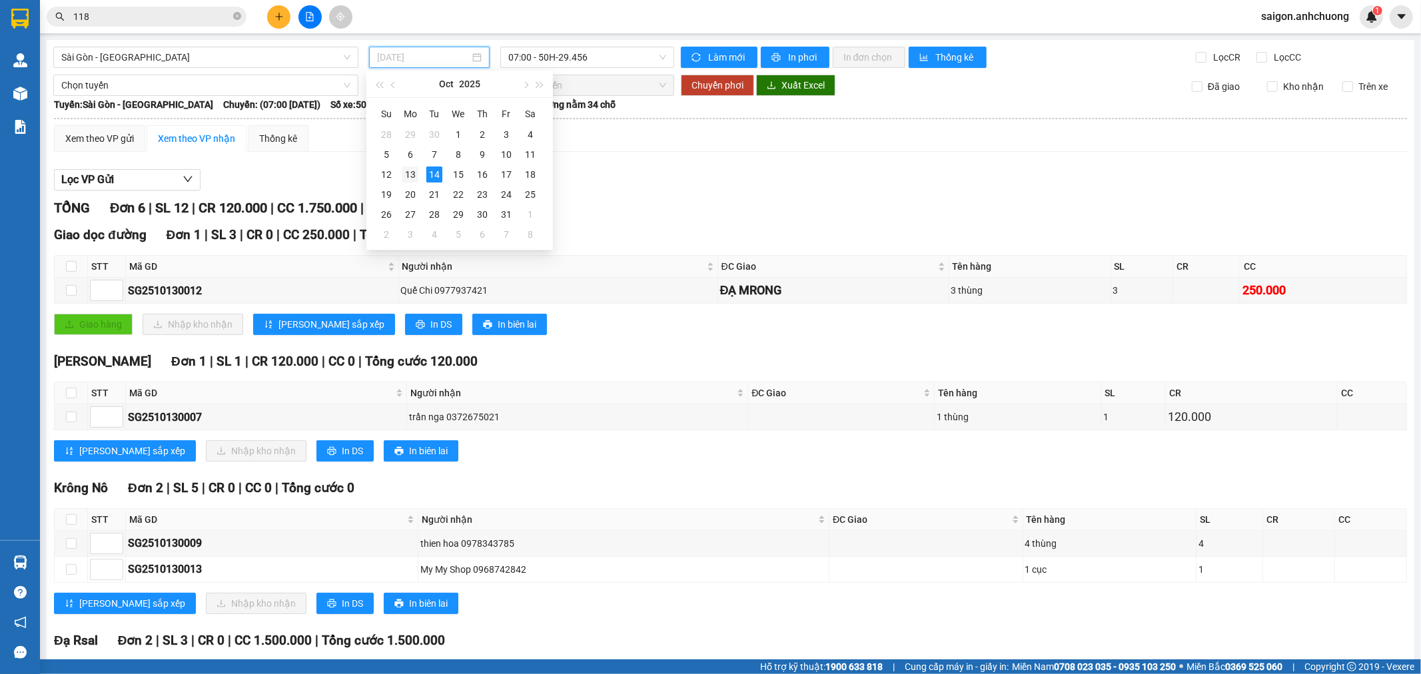
click at [409, 175] on div "13" at bounding box center [410, 175] width 16 height 16
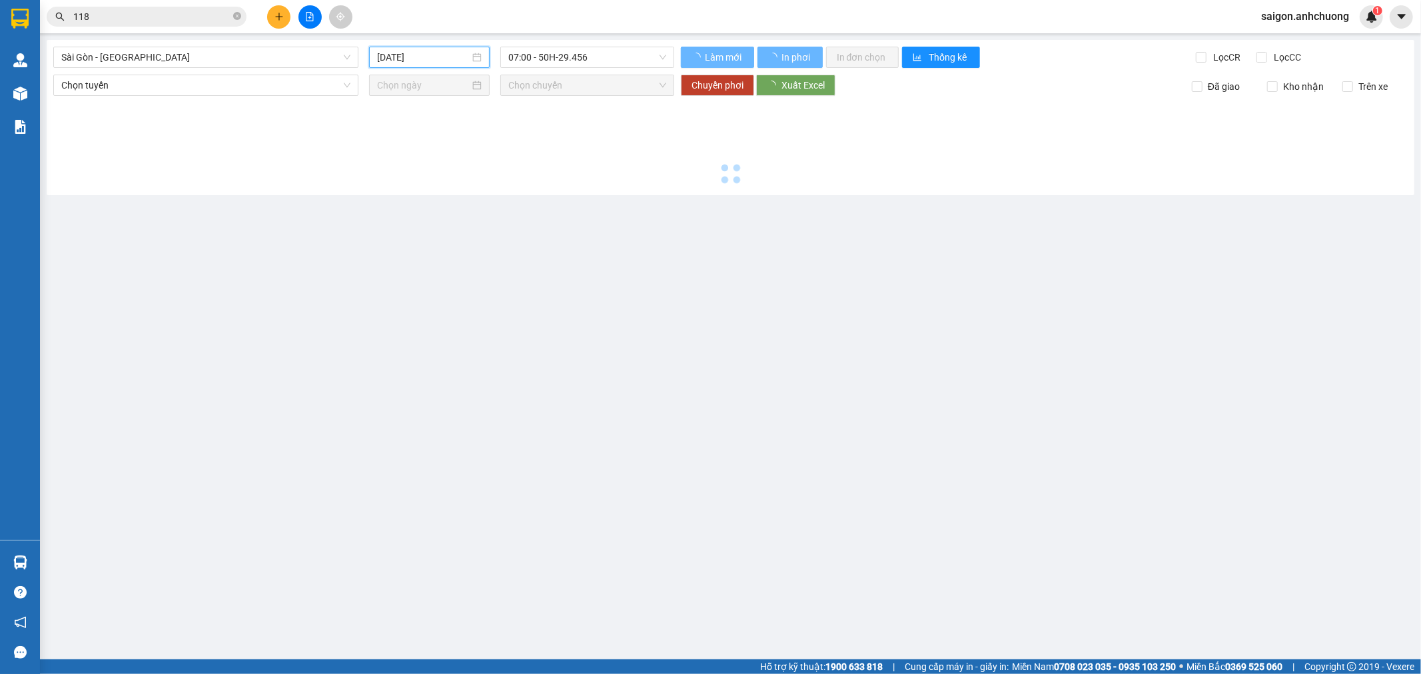
type input "[DATE]"
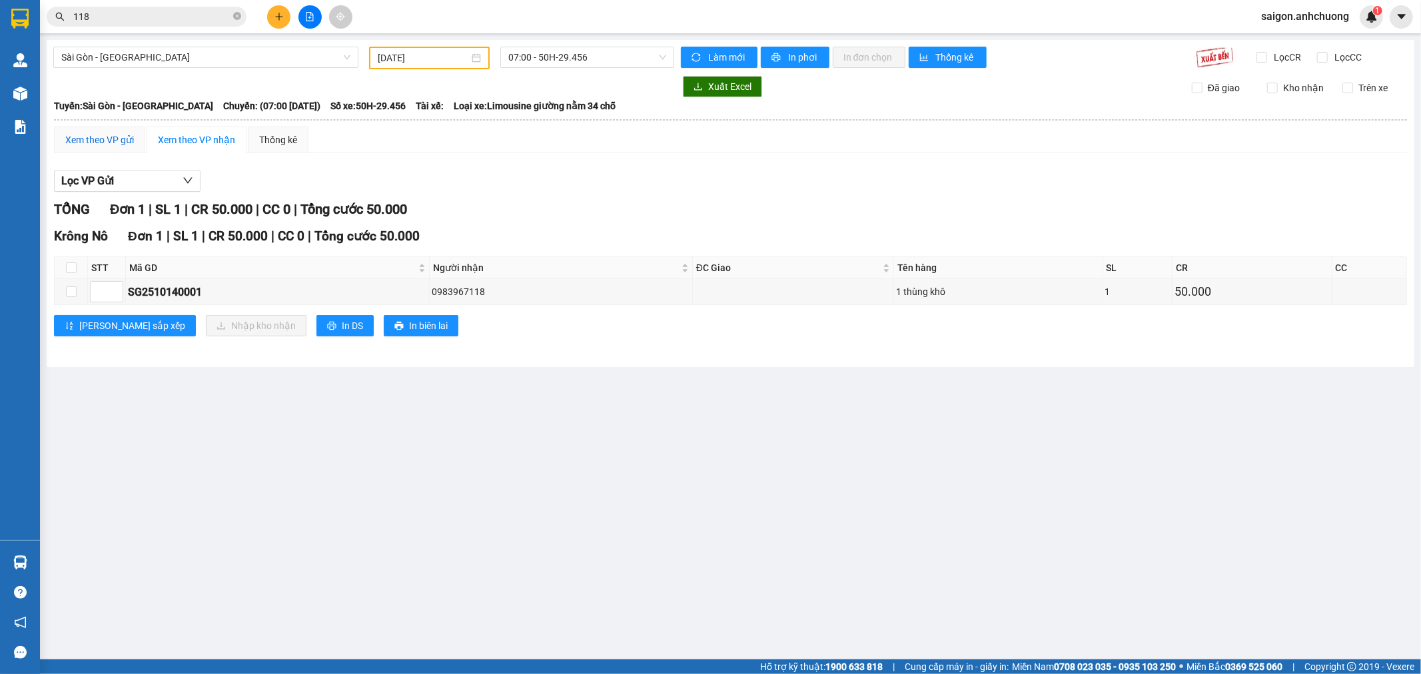
click at [95, 145] on div "Xem theo VP gửi" at bounding box center [99, 140] width 69 height 15
click at [71, 271] on input "checkbox" at bounding box center [71, 267] width 11 height 11
checkbox input "true"
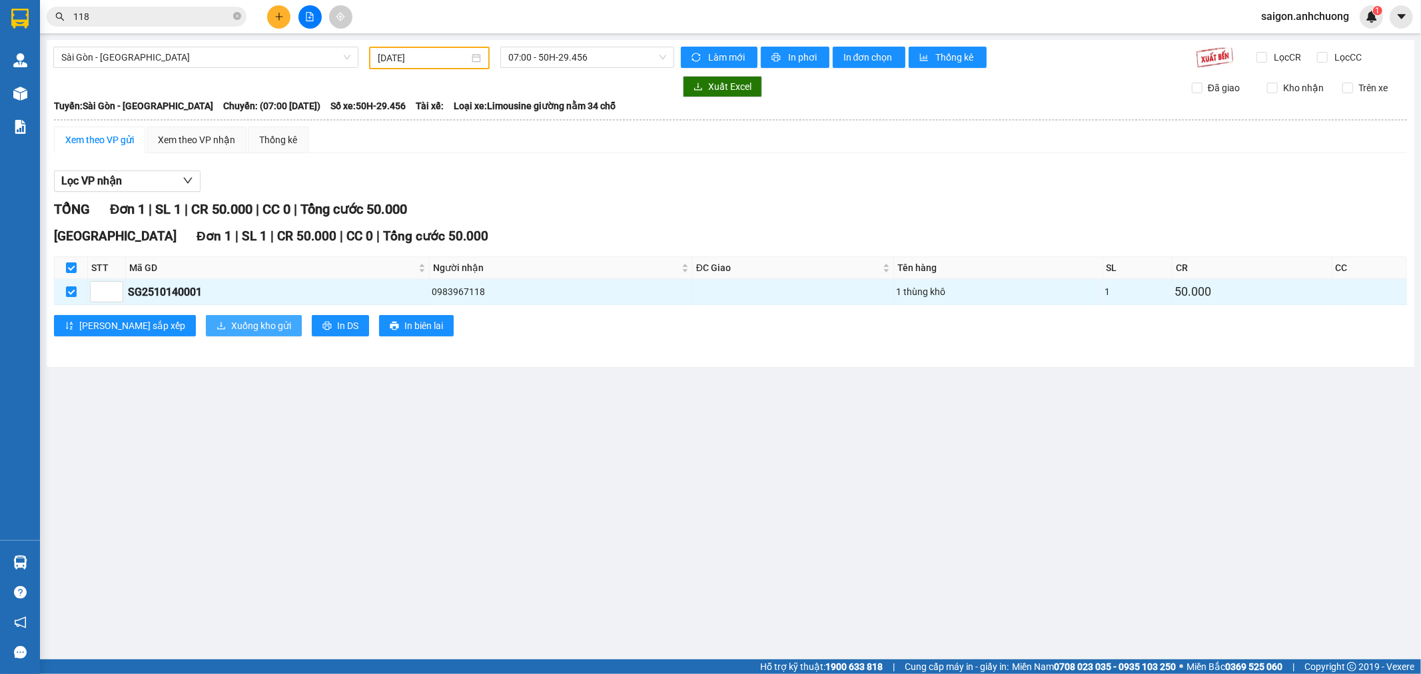
click at [231, 324] on span "Xuống kho gửi" at bounding box center [261, 325] width 60 height 15
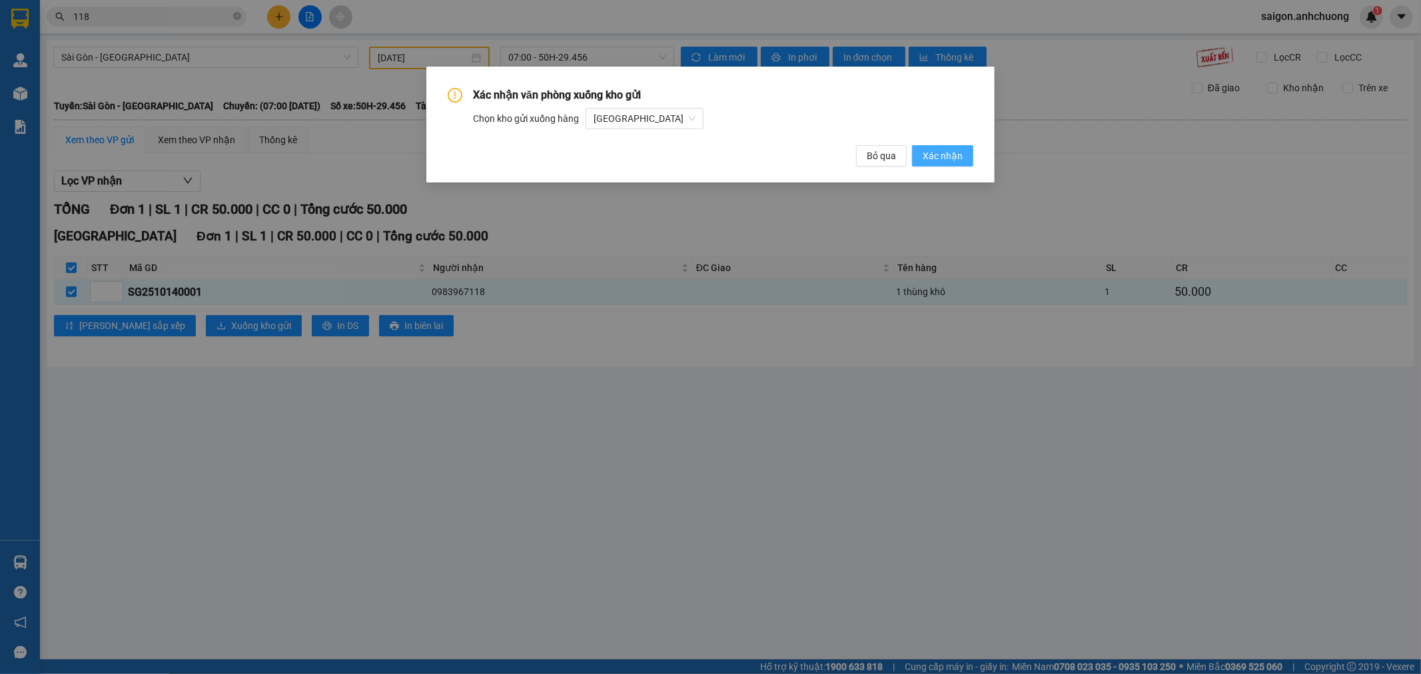
click at [949, 159] on span "Xác nhận" at bounding box center [942, 156] width 40 height 15
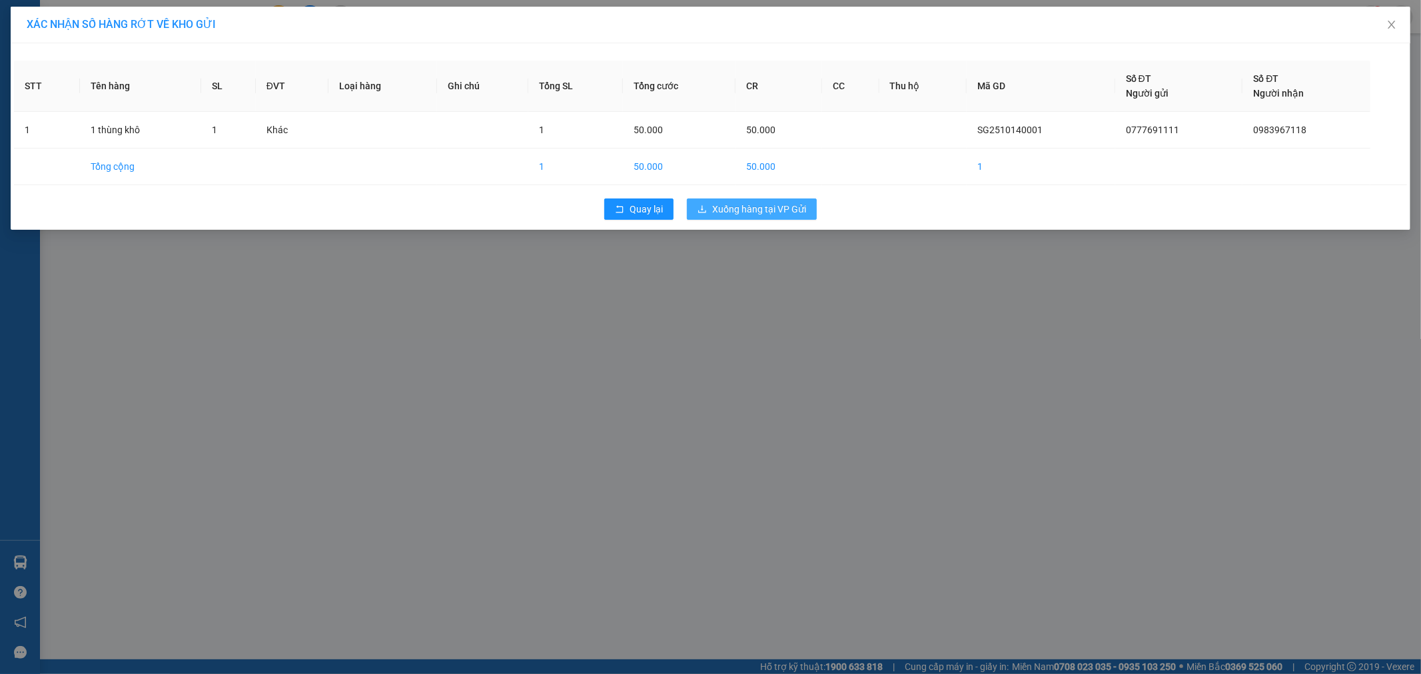
click at [729, 210] on span "Xuống hàng tại VP Gửi" at bounding box center [759, 209] width 94 height 15
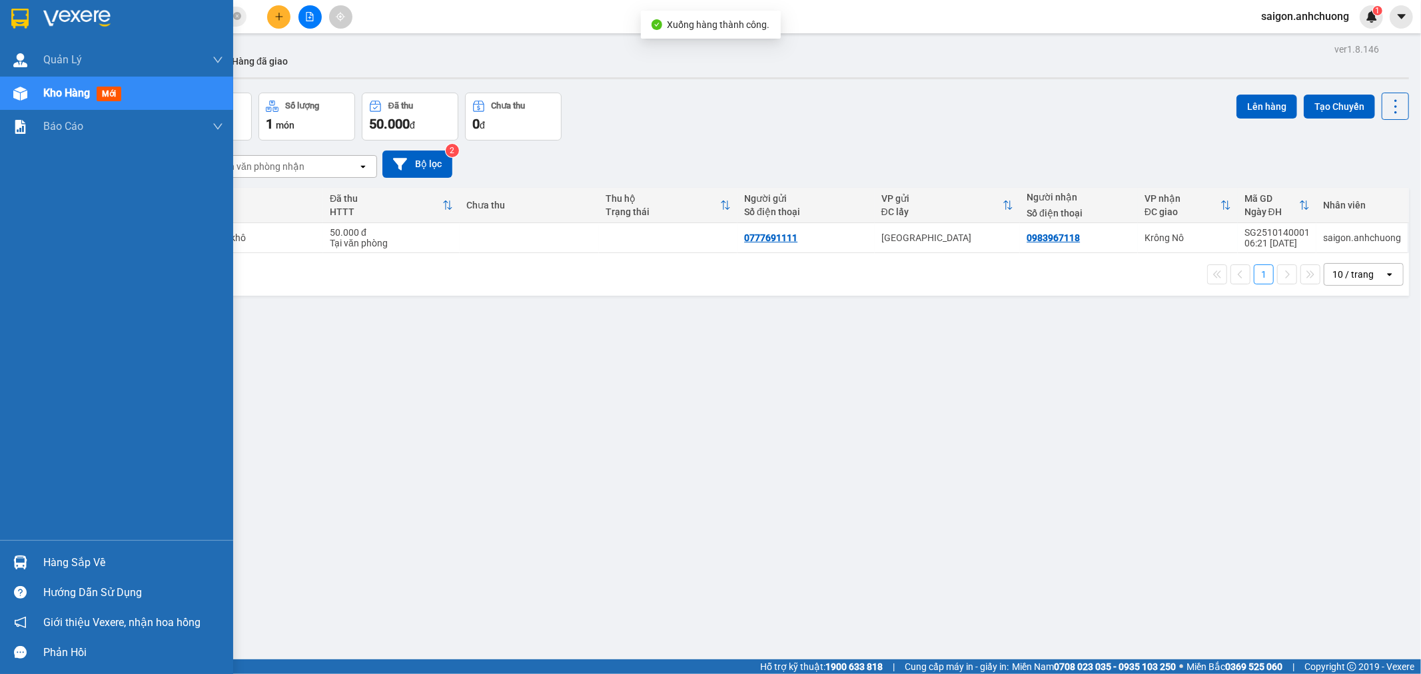
click at [35, 96] on div "Kho hàng mới" at bounding box center [116, 93] width 233 height 33
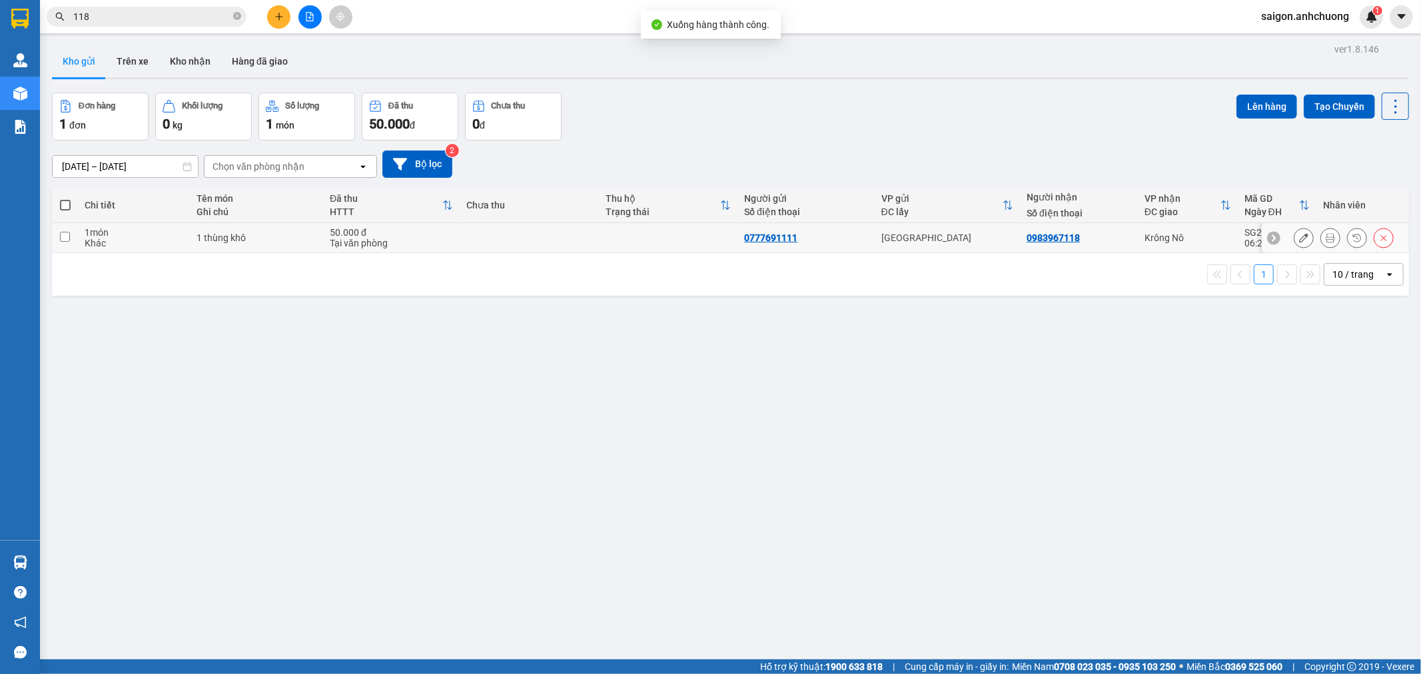
click at [110, 232] on div "1 món" at bounding box center [134, 232] width 99 height 11
checkbox input "true"
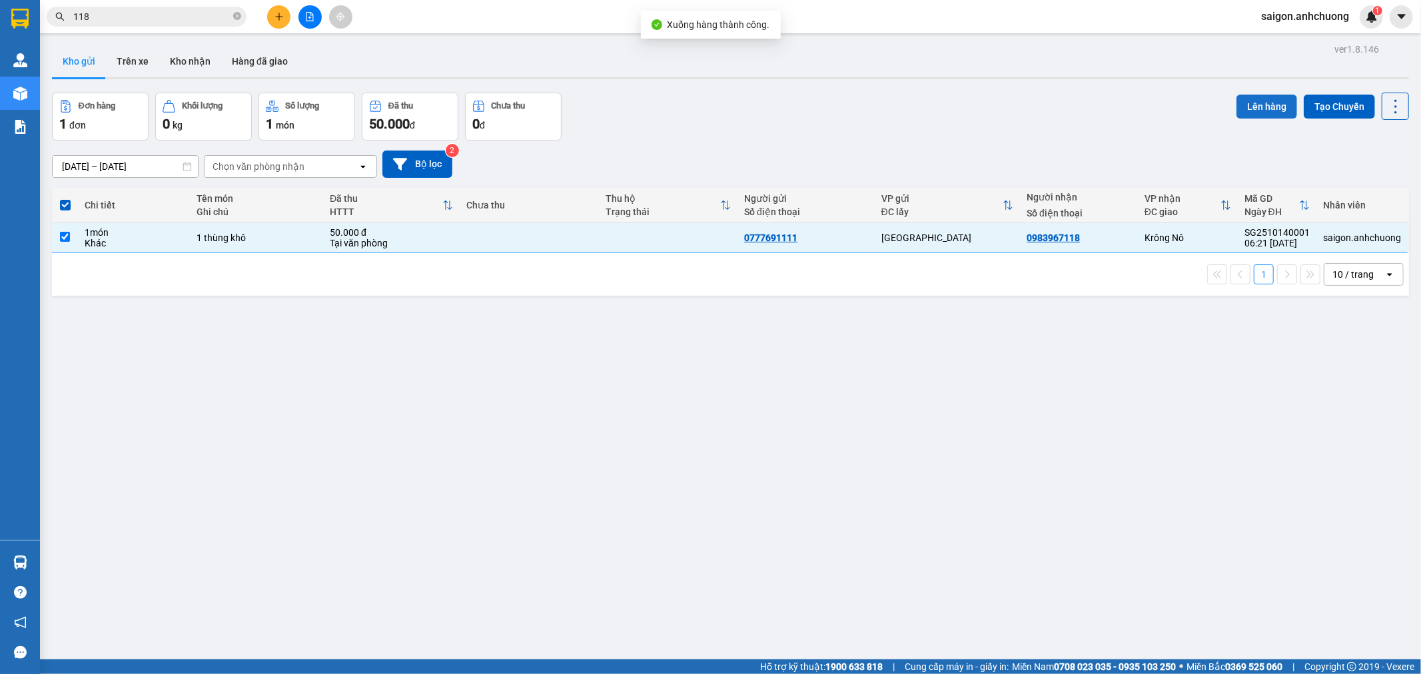
click at [1256, 104] on button "Lên hàng" at bounding box center [1266, 107] width 61 height 24
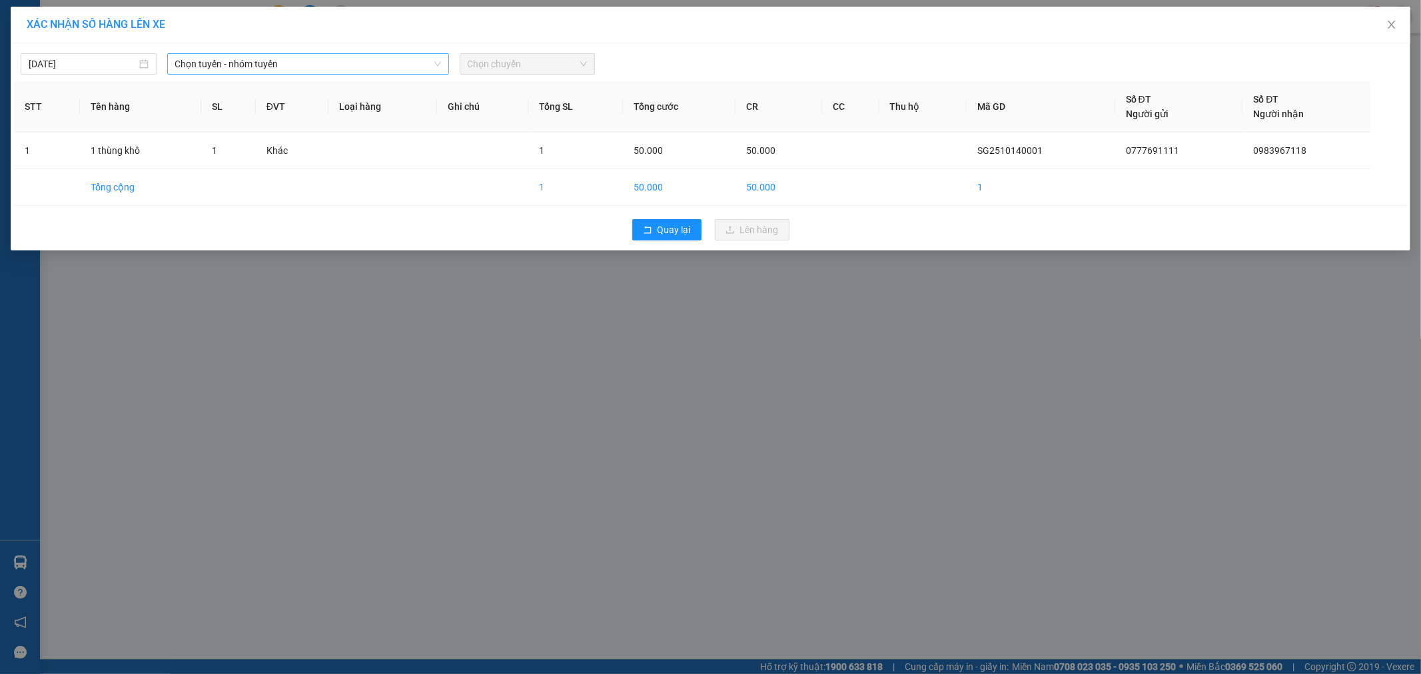
click at [230, 64] on span "Chọn tuyến - nhóm tuyến" at bounding box center [308, 64] width 266 height 20
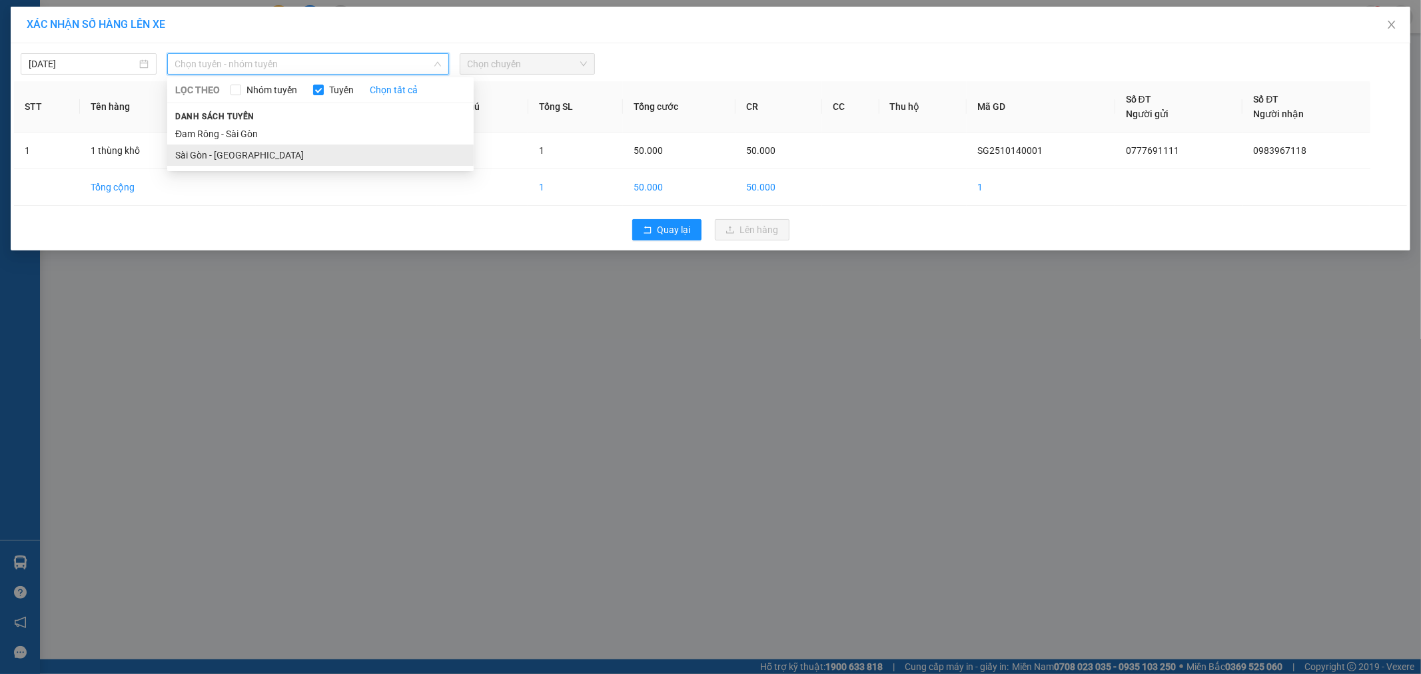
click at [242, 154] on li "Sài Gòn - [GEOGRAPHIC_DATA]" at bounding box center [320, 155] width 306 height 21
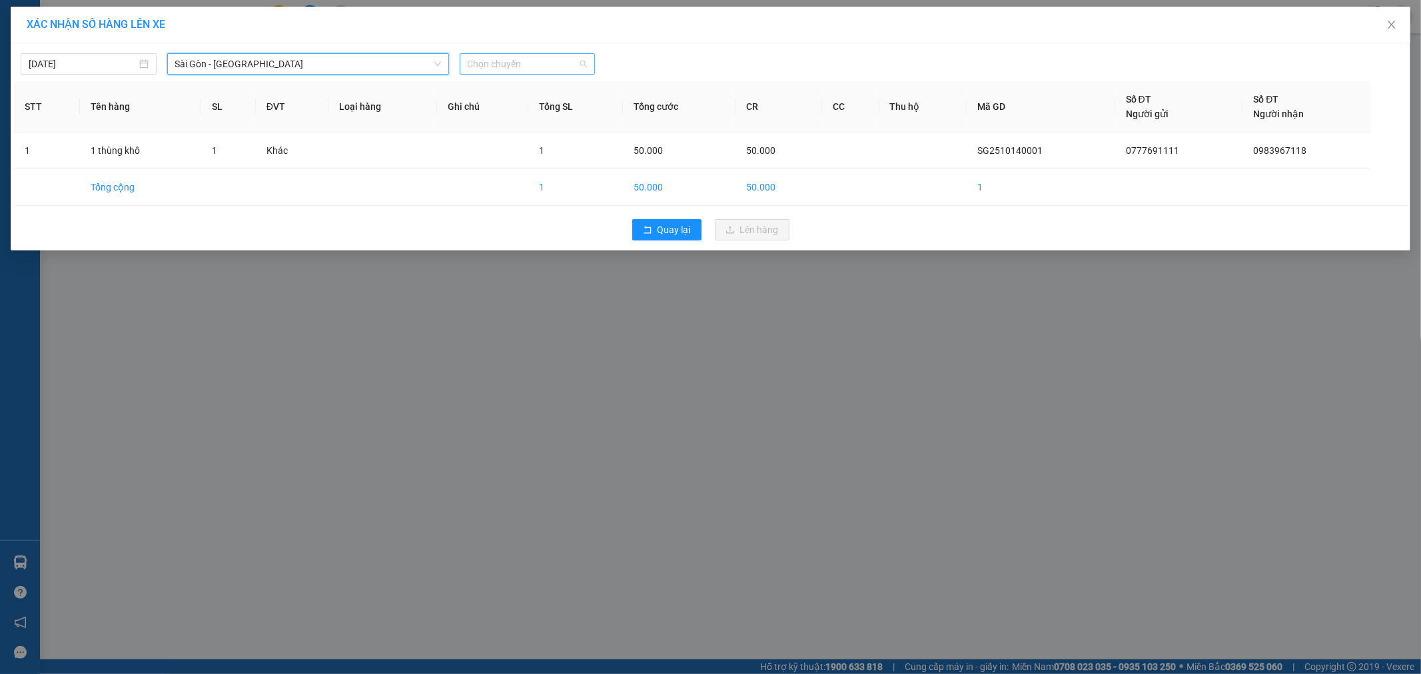
click at [504, 70] on span "Chọn chuyến" at bounding box center [528, 64] width 120 height 20
click at [510, 105] on div "07:00 - 50H-29.456" at bounding box center [520, 112] width 104 height 15
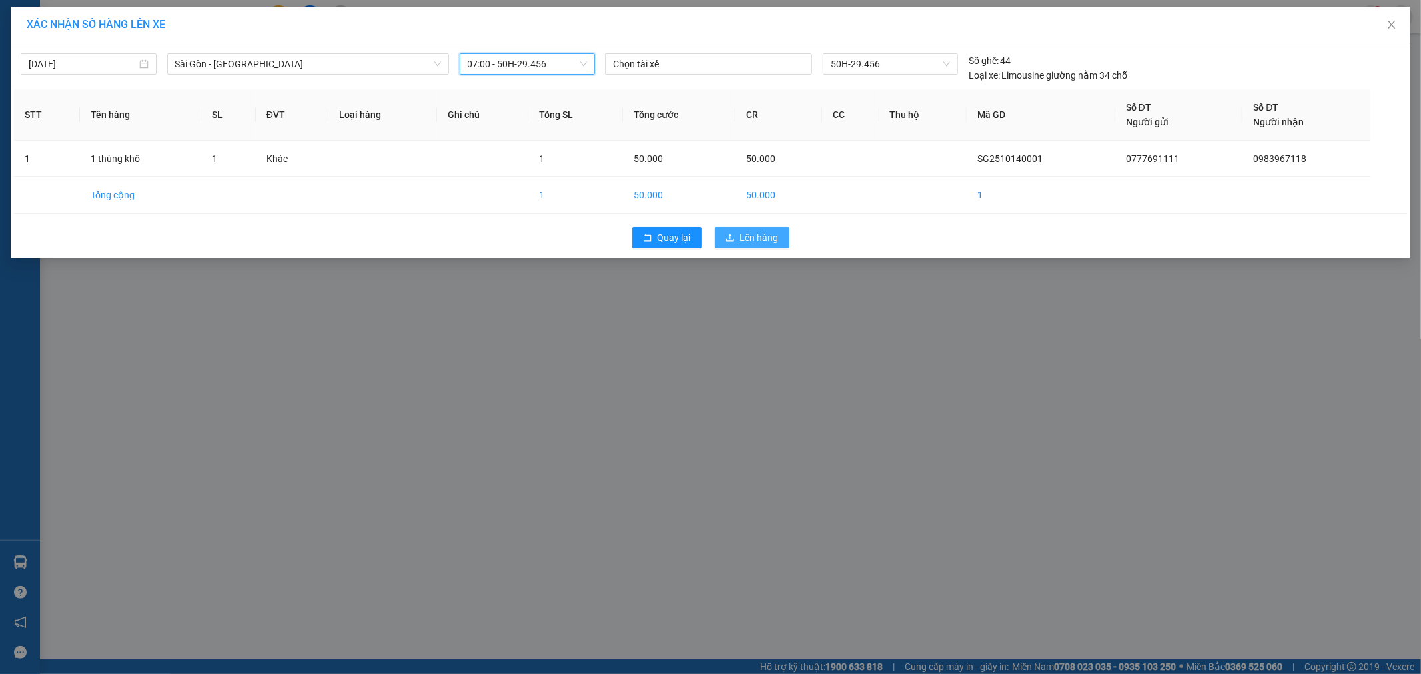
click at [761, 228] on button "Lên hàng" at bounding box center [752, 237] width 75 height 21
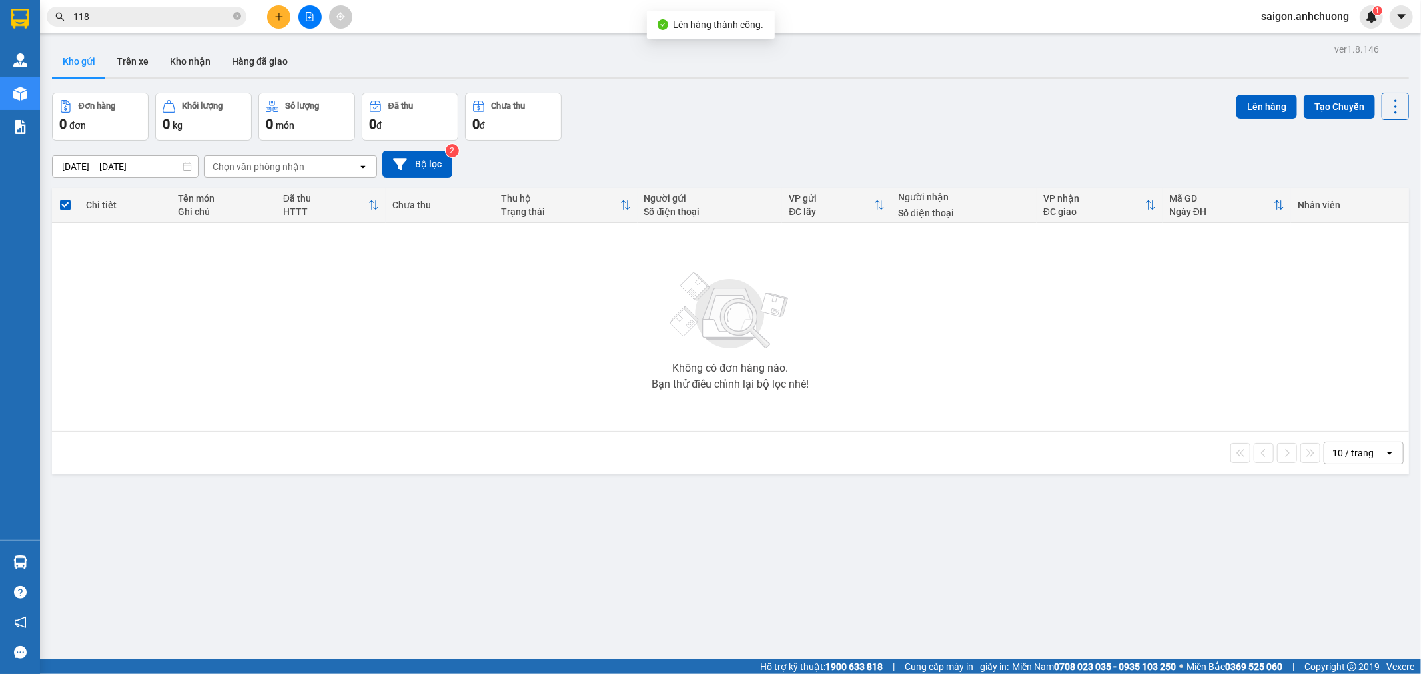
click at [303, 15] on button at bounding box center [309, 16] width 23 height 23
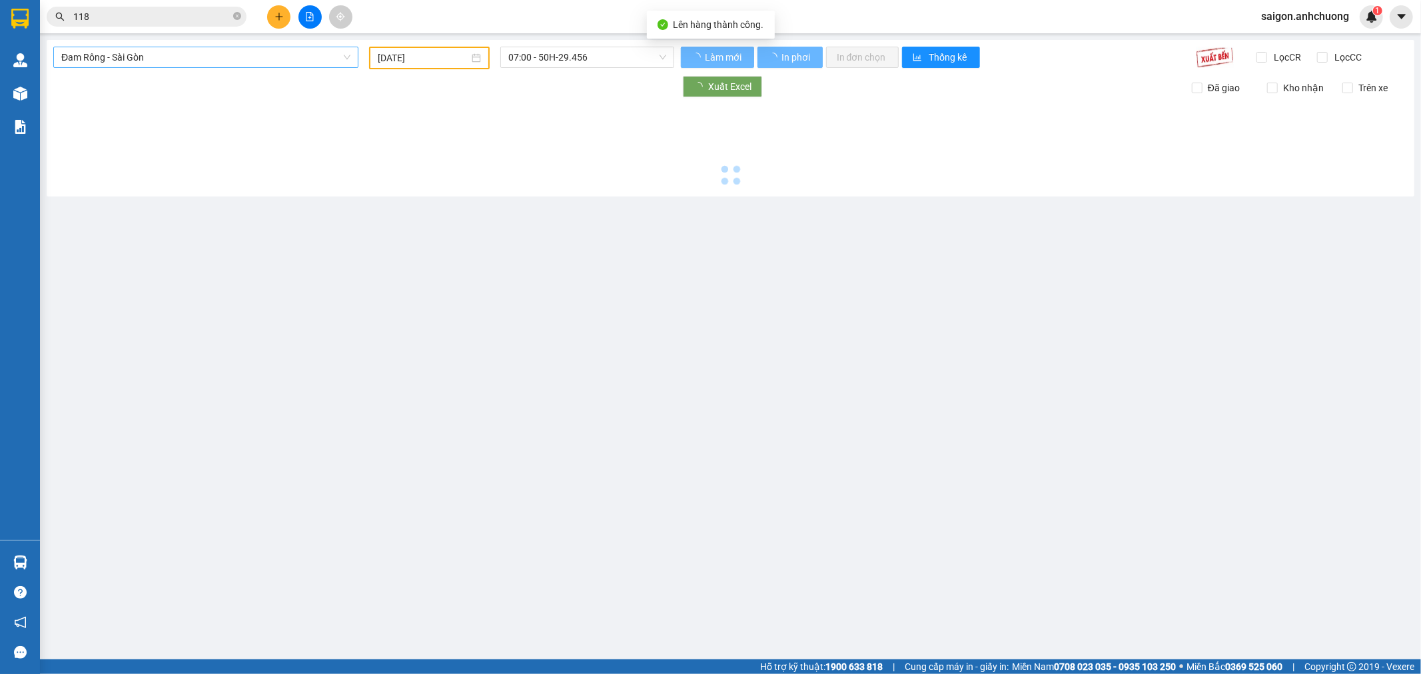
type input "[DATE]"
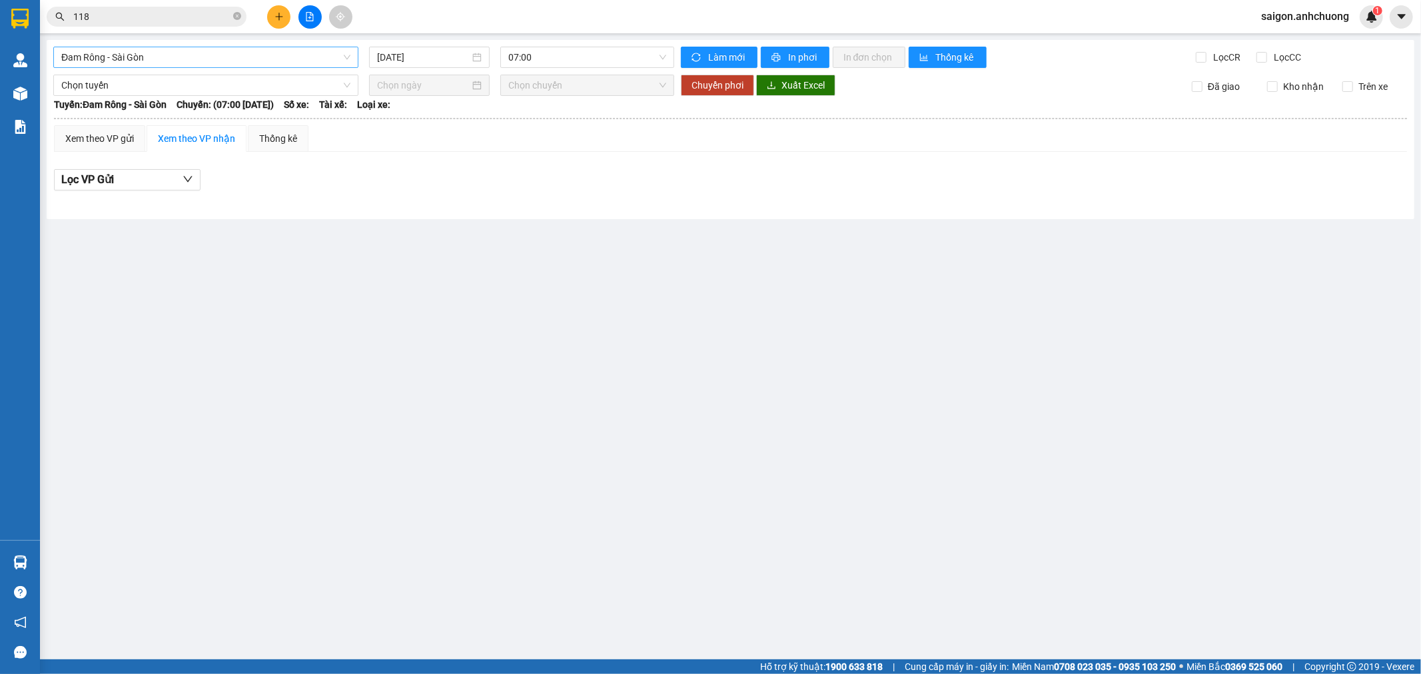
click at [161, 58] on span "Đam Rông - Sài Gòn" at bounding box center [205, 57] width 289 height 20
click at [119, 123] on div "Sài Gòn - [GEOGRAPHIC_DATA]" at bounding box center [205, 126] width 289 height 15
type input "[DATE]"
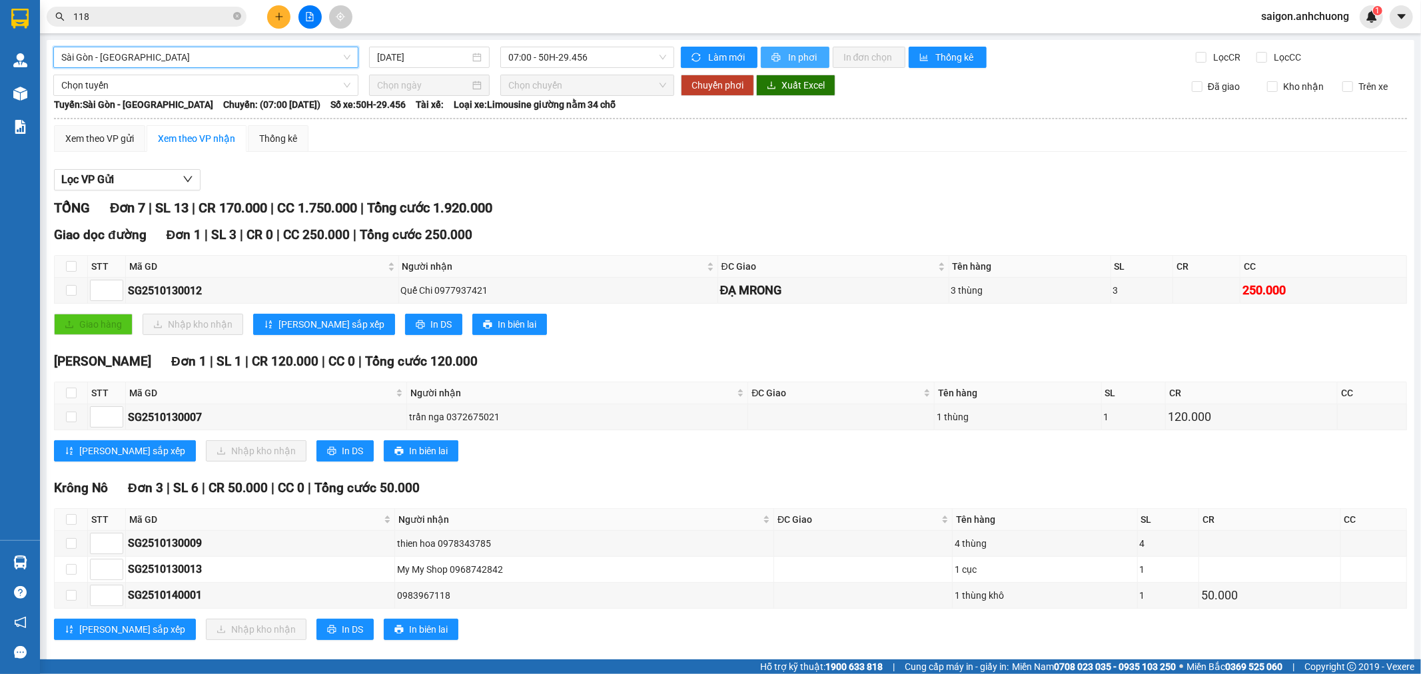
click at [788, 55] on span "In phơi" at bounding box center [803, 57] width 31 height 15
